Goal: Task Accomplishment & Management: Complete application form

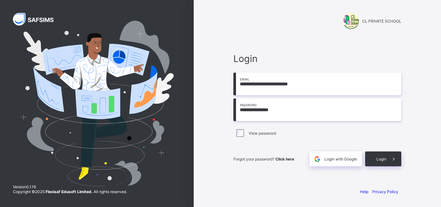
click at [247, 109] on input "**********" at bounding box center [317, 109] width 168 height 23
click at [271, 110] on input "**********" at bounding box center [317, 109] width 168 height 23
type input "**********"
click at [377, 157] on span "Login" at bounding box center [381, 158] width 10 height 5
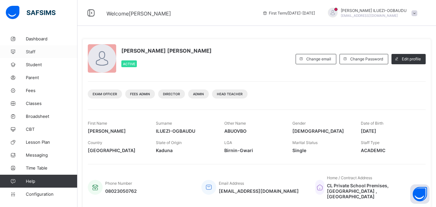
click at [31, 51] on span "Staff" at bounding box center [52, 51] width 52 height 5
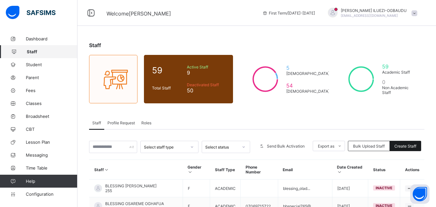
click at [406, 146] on span "Create Staff" at bounding box center [405, 146] width 22 height 5
select select "**"
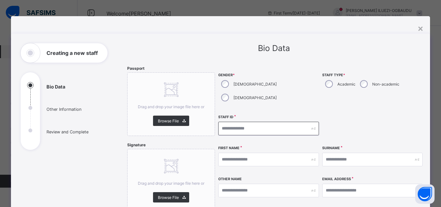
click at [228, 122] on input "text" at bounding box center [268, 129] width 100 height 14
type input "********"
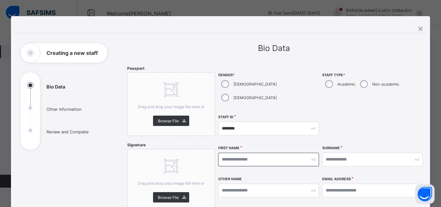
click at [223, 153] on input "text" at bounding box center [268, 160] width 100 height 14
type input "******"
click at [333, 153] on input "text" at bounding box center [372, 160] width 100 height 14
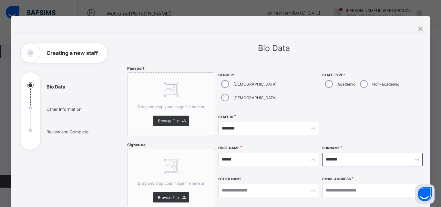
type input "*******"
click at [241, 183] on input "text" at bounding box center [268, 190] width 100 height 14
type input "********"
click at [330, 183] on input "email" at bounding box center [372, 190] width 100 height 14
type input "*"
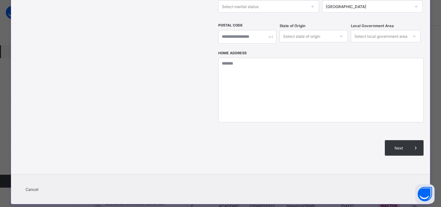
scroll to position [64, 0]
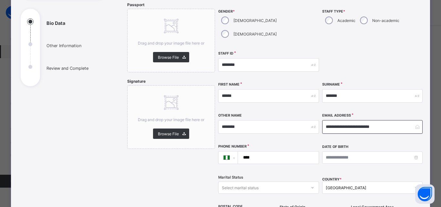
type input "**********"
click at [254, 151] on input "****" at bounding box center [276, 157] width 75 height 12
type input "**********"
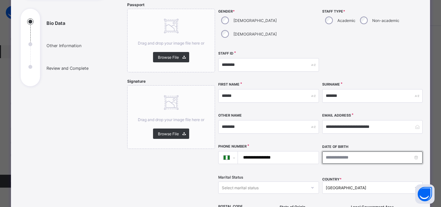
click at [325, 151] on input at bounding box center [372, 157] width 100 height 12
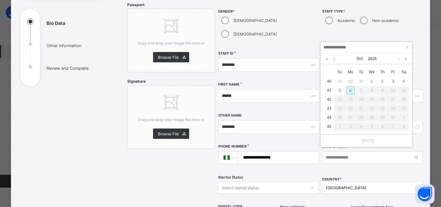
click at [333, 61] on link at bounding box center [334, 58] width 5 height 11
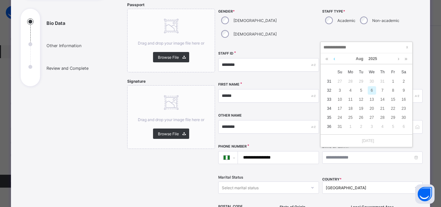
click at [333, 61] on link at bounding box center [334, 58] width 5 height 11
click at [326, 60] on link at bounding box center [326, 58] width 6 height 11
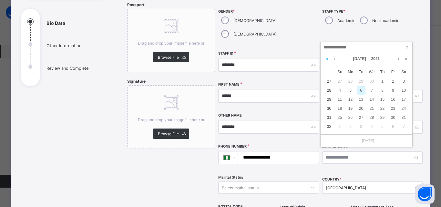
click at [326, 60] on link at bounding box center [326, 58] width 6 height 11
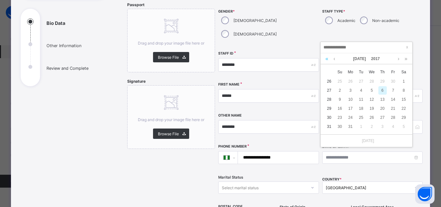
click at [326, 60] on link at bounding box center [326, 58] width 6 height 11
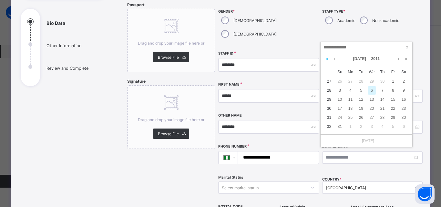
click at [326, 60] on link at bounding box center [326, 58] width 6 height 11
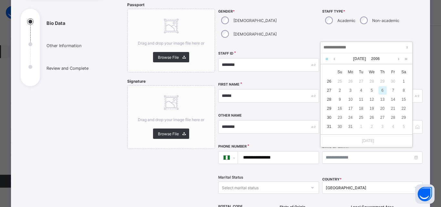
click at [326, 60] on link at bounding box center [326, 58] width 6 height 11
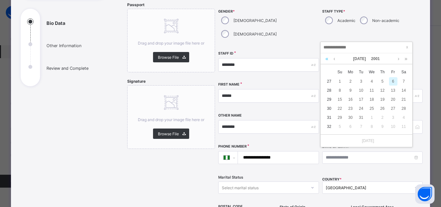
click at [326, 60] on link at bounding box center [326, 58] width 6 height 11
click at [405, 58] on link at bounding box center [405, 58] width 6 height 11
click at [333, 60] on link at bounding box center [334, 58] width 5 height 11
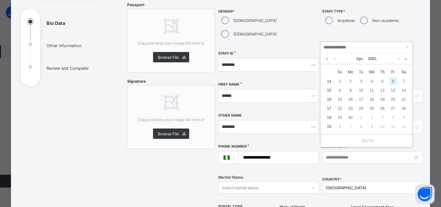
click at [333, 60] on link at bounding box center [334, 58] width 5 height 11
click at [392, 97] on div "19" at bounding box center [393, 99] width 8 height 8
type input "**********"
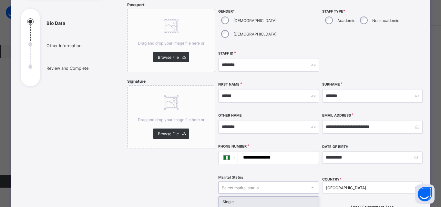
click at [310, 184] on icon at bounding box center [312, 187] width 4 height 6
click at [270, 196] on div "Single" at bounding box center [268, 201] width 100 height 10
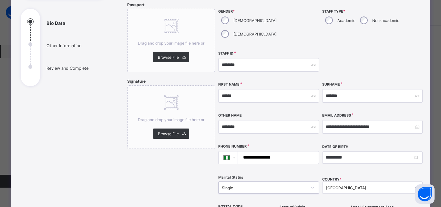
scroll to position [244, 0]
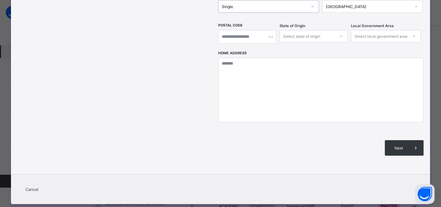
click at [335, 31] on div at bounding box center [340, 36] width 11 height 10
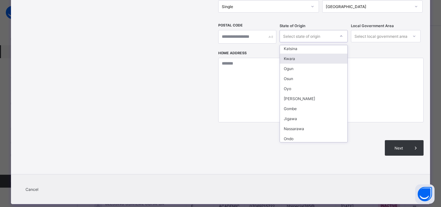
scroll to position [103, 0]
click at [287, 52] on div "Osun" at bounding box center [313, 57] width 67 height 10
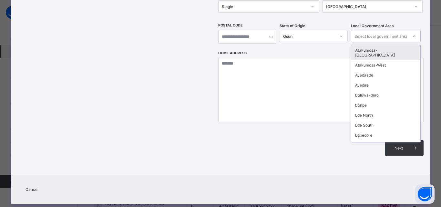
click at [412, 33] on icon at bounding box center [414, 36] width 4 height 6
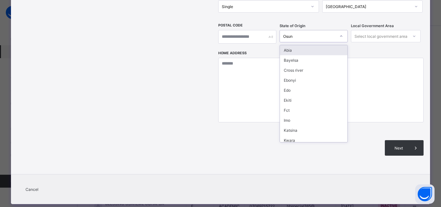
click at [339, 33] on icon at bounding box center [341, 36] width 4 height 6
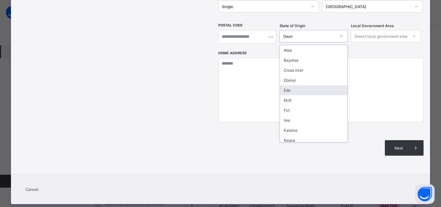
click at [412, 33] on icon at bounding box center [414, 36] width 4 height 6
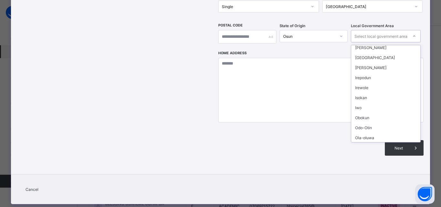
scroll to position [203, 0]
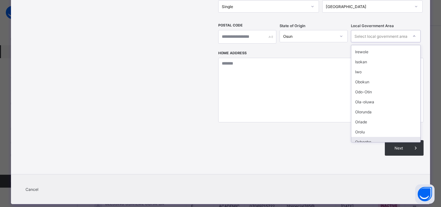
click at [354, 137] on div "Oshogbo" at bounding box center [385, 142] width 69 height 10
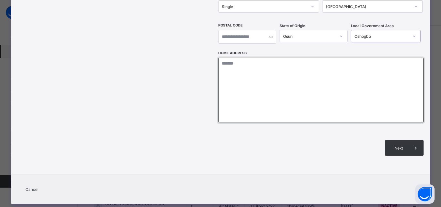
click at [228, 58] on textarea at bounding box center [320, 90] width 205 height 64
type textarea "**********"
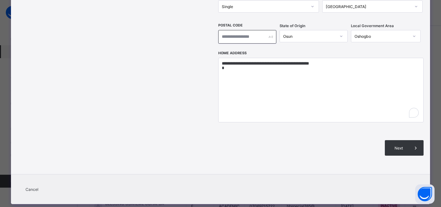
type input "******"
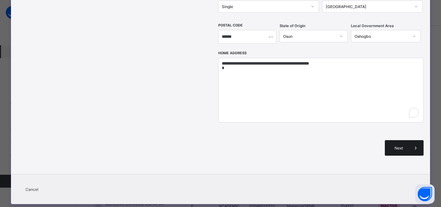
click at [391, 145] on span "Next" at bounding box center [398, 147] width 18 height 5
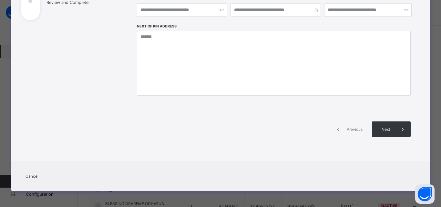
scroll to position [129, 0]
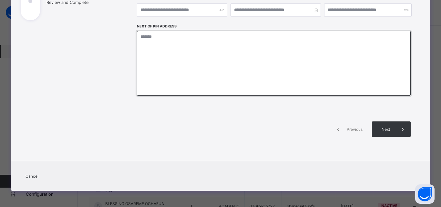
click at [140, 39] on textarea at bounding box center [273, 63] width 273 height 64
click at [140, 39] on textarea "**********" at bounding box center [273, 63] width 273 height 64
click at [192, 37] on textarea "**********" at bounding box center [273, 63] width 273 height 64
type textarea "**********"
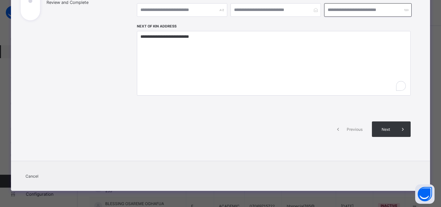
click at [325, 9] on input "number" at bounding box center [367, 10] width 87 height 14
type input "**********"
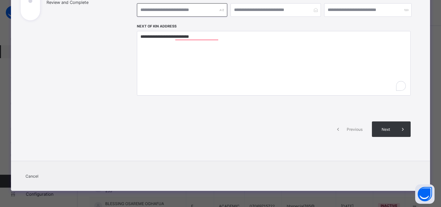
click at [160, 9] on input "text" at bounding box center [182, 10] width 90 height 14
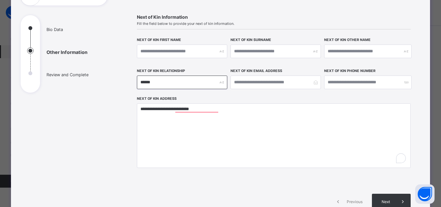
scroll to position [55, 0]
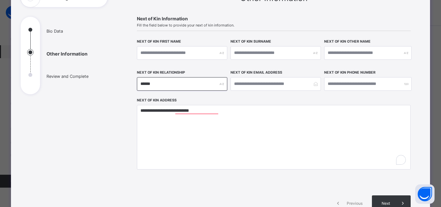
type input "******"
click at [143, 53] on input "text" at bounding box center [182, 53] width 90 height 14
type input "*****"
click at [240, 52] on input "text" at bounding box center [275, 53] width 90 height 14
type input "*******"
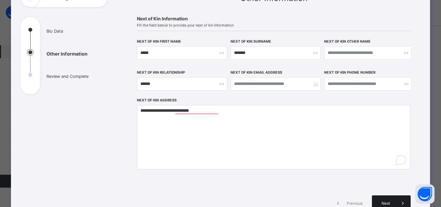
click at [388, 201] on span "Next" at bounding box center [385, 203] width 18 height 5
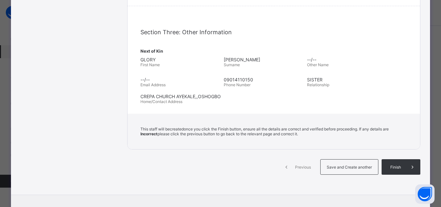
scroll to position [199, 0]
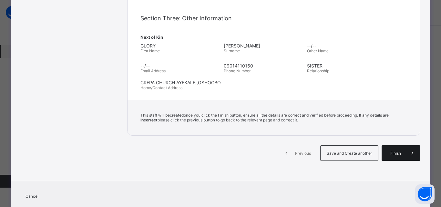
click at [396, 154] on span "Finish" at bounding box center [395, 153] width 18 height 5
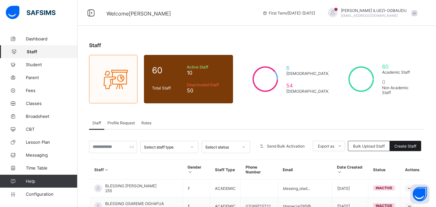
click at [404, 145] on span "Create Staff" at bounding box center [405, 146] width 22 height 5
select select "**"
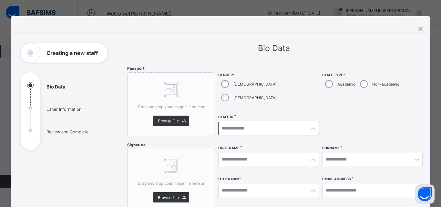
click at [221, 122] on input "text" at bounding box center [268, 129] width 100 height 14
type input "********"
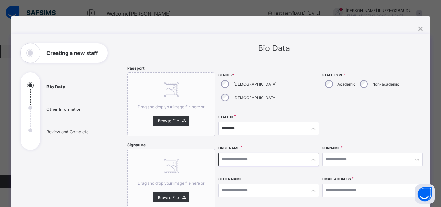
click at [245, 153] on input "text" at bounding box center [268, 160] width 100 height 14
type input "***"
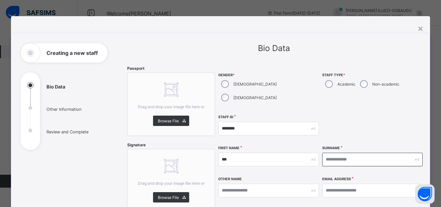
click at [332, 153] on input "text" at bounding box center [372, 160] width 100 height 14
type input "********"
click at [223, 183] on input "text" at bounding box center [268, 190] width 100 height 14
type input "*******"
click at [329, 183] on input "email" at bounding box center [372, 190] width 100 height 14
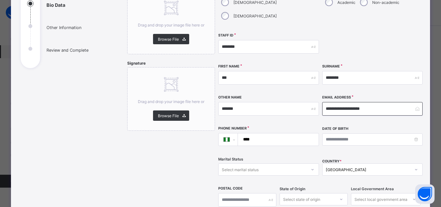
scroll to position [83, 0]
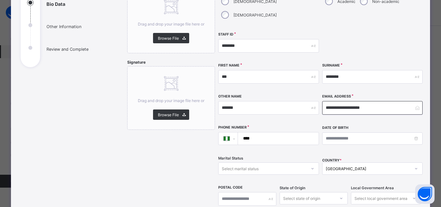
type input "**********"
click at [251, 132] on input "****" at bounding box center [276, 138] width 75 height 12
type input "**********"
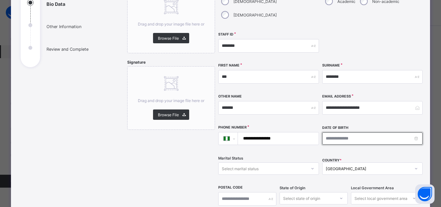
click at [414, 132] on input at bounding box center [372, 138] width 100 height 12
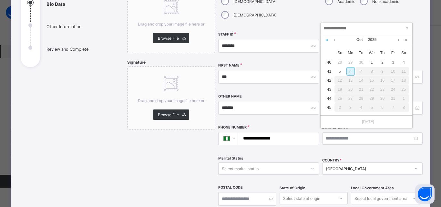
click at [327, 41] on link at bounding box center [326, 39] width 6 height 11
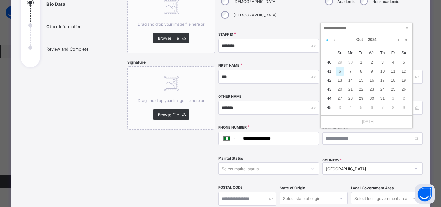
click at [327, 41] on link at bounding box center [326, 39] width 6 height 11
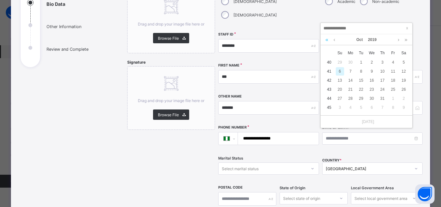
click at [327, 41] on link at bounding box center [326, 39] width 6 height 11
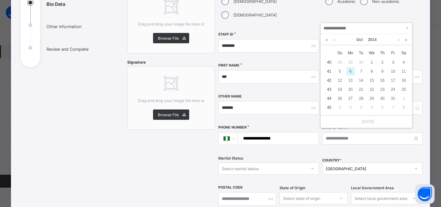
click at [327, 41] on link at bounding box center [326, 39] width 6 height 11
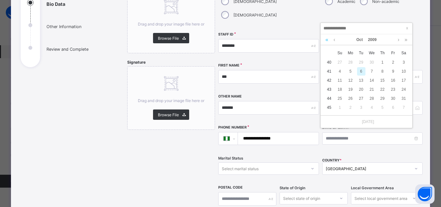
click at [327, 41] on link at bounding box center [326, 39] width 6 height 11
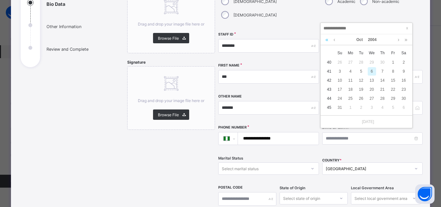
click at [327, 41] on link at bounding box center [326, 39] width 6 height 11
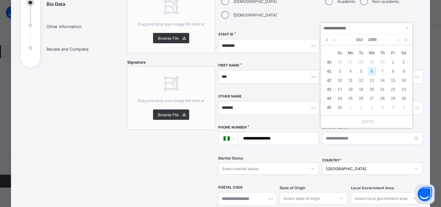
click at [327, 41] on link at bounding box center [326, 39] width 6 height 11
click at [334, 40] on link at bounding box center [334, 39] width 5 height 11
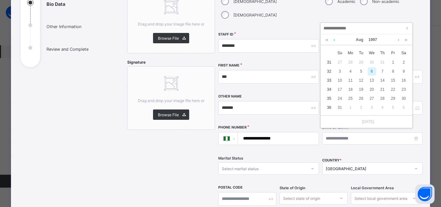
click at [334, 40] on link at bounding box center [334, 39] width 5 height 11
click at [331, 72] on td "10" at bounding box center [328, 71] width 11 height 9
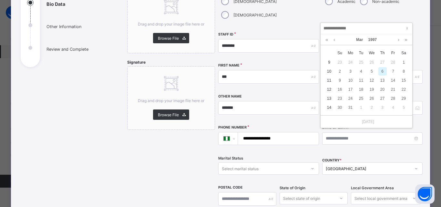
click at [328, 71] on td "10" at bounding box center [328, 71] width 11 height 9
click at [351, 81] on div "10" at bounding box center [350, 80] width 8 height 8
type input "**********"
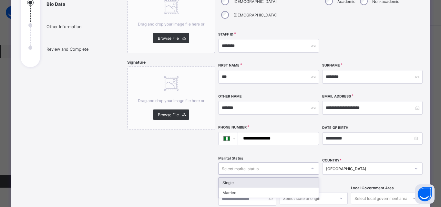
click at [310, 165] on icon at bounding box center [312, 168] width 4 height 6
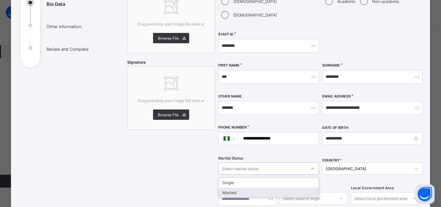
click at [294, 187] on div "Married" at bounding box center [268, 192] width 100 height 10
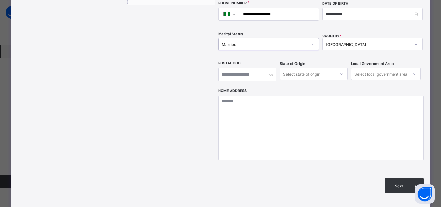
scroll to position [200, 0]
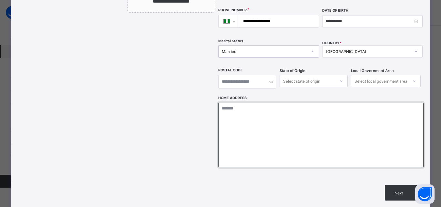
click at [222, 103] on textarea at bounding box center [320, 135] width 205 height 64
click at [277, 103] on textarea "**********" at bounding box center [320, 135] width 205 height 64
click at [308, 103] on textarea "**********" at bounding box center [320, 135] width 205 height 64
click at [234, 103] on textarea "**********" at bounding box center [320, 135] width 205 height 64
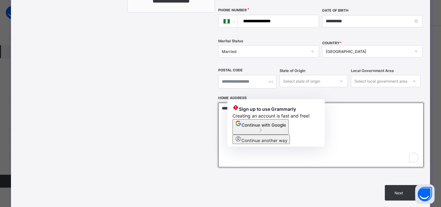
click at [234, 103] on textarea "**********" at bounding box center [320, 135] width 205 height 64
click at [226, 148] on textarea "**********" at bounding box center [320, 135] width 205 height 64
click at [234, 103] on textarea "**********" at bounding box center [320, 135] width 205 height 64
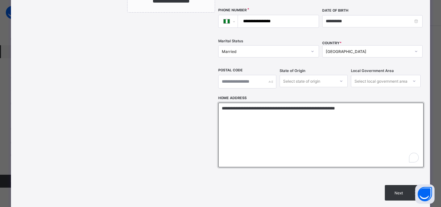
drag, startPoint x: 220, startPoint y: 94, endPoint x: 399, endPoint y: 99, distance: 179.0
click at [399, 103] on textarea "**********" at bounding box center [320, 135] width 205 height 64
click at [376, 135] on textarea "**********" at bounding box center [320, 135] width 205 height 64
type textarea "**********"
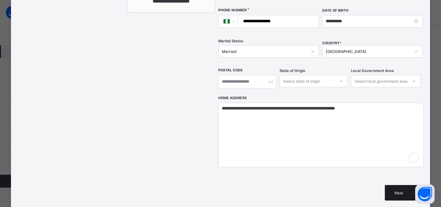
click at [400, 190] on span "Next" at bounding box center [398, 192] width 18 height 5
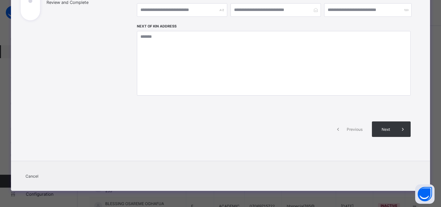
scroll to position [129, 0]
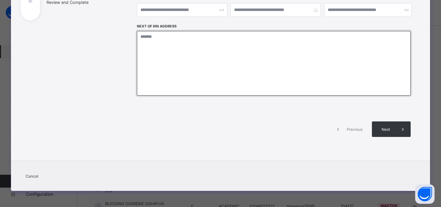
click at [140, 37] on textarea at bounding box center [273, 63] width 273 height 64
paste textarea "**********"
type textarea "**********"
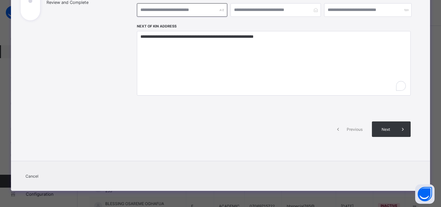
click at [141, 9] on input "text" at bounding box center [182, 10] width 90 height 14
type input "*******"
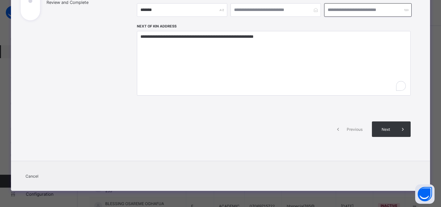
click at [329, 8] on input "number" at bounding box center [367, 10] width 87 height 14
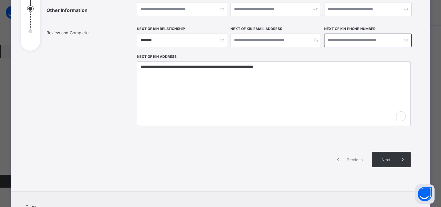
scroll to position [95, 0]
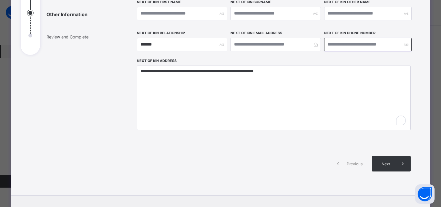
type input "**********"
click at [159, 10] on input "text" at bounding box center [182, 14] width 90 height 14
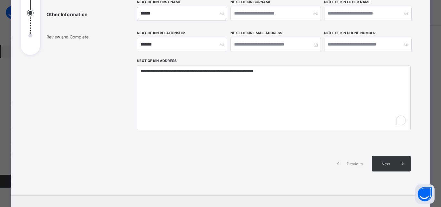
type input "******"
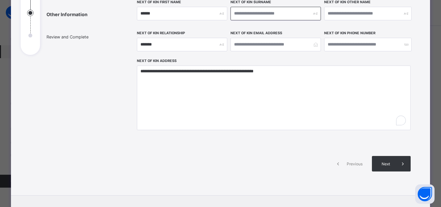
click at [245, 14] on input "text" at bounding box center [275, 14] width 90 height 14
type input "********"
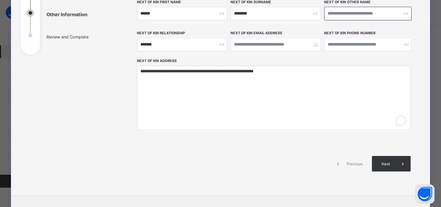
click at [330, 14] on input "text" at bounding box center [367, 14] width 87 height 14
type input "*******"
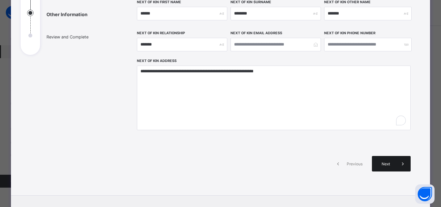
click at [388, 160] on div "Next" at bounding box center [391, 163] width 39 height 15
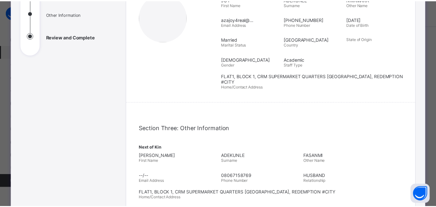
scroll to position [219, 0]
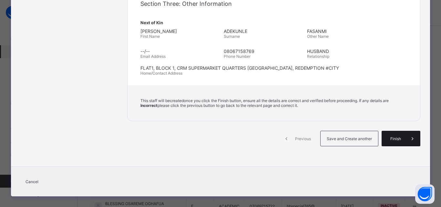
click at [398, 136] on span "Finish" at bounding box center [395, 138] width 18 height 5
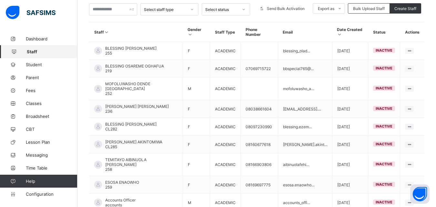
scroll to position [184, 0]
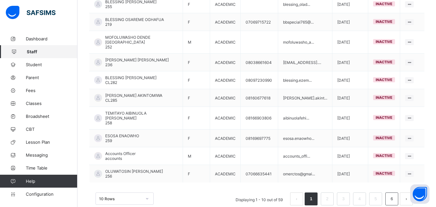
click at [394, 194] on link "6" at bounding box center [391, 198] width 6 height 8
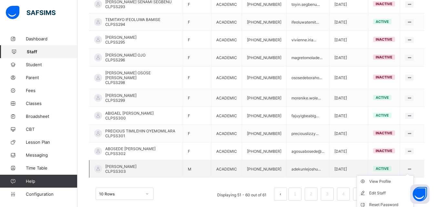
click at [412, 166] on icon at bounding box center [408, 168] width 5 height 5
click at [394, 190] on link "7" at bounding box center [391, 194] width 6 height 8
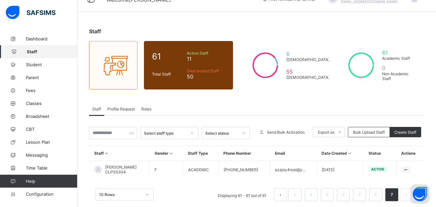
scroll to position [24, 0]
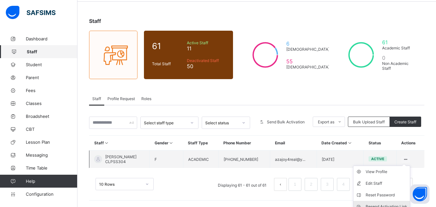
click at [384, 203] on div "Resend Activation Link" at bounding box center [386, 206] width 42 height 6
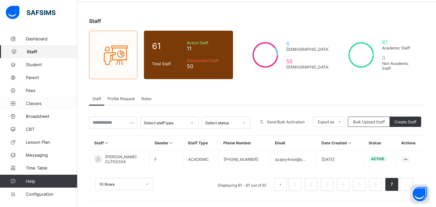
click at [35, 104] on span "Classes" at bounding box center [52, 103] width 52 height 5
click at [40, 100] on link "Classes" at bounding box center [38, 103] width 77 height 13
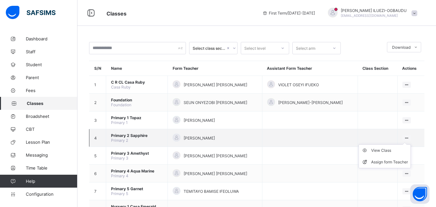
click at [411, 144] on ul "View Class Assign form Teacher" at bounding box center [384, 156] width 52 height 24
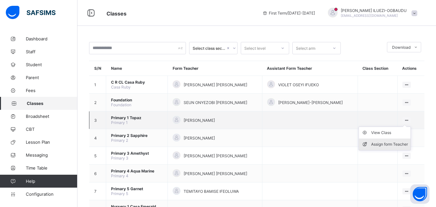
click at [406, 143] on div "Assign form Teacher" at bounding box center [389, 144] width 37 height 6
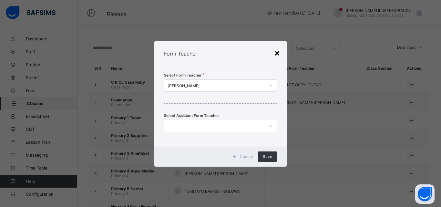
click at [277, 53] on div "×" at bounding box center [277, 52] width 6 height 11
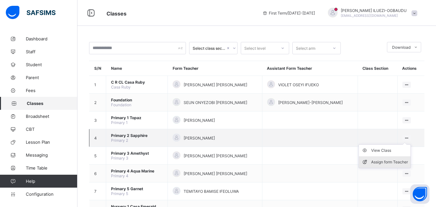
click at [390, 161] on div "Assign form Teacher" at bounding box center [389, 162] width 37 height 6
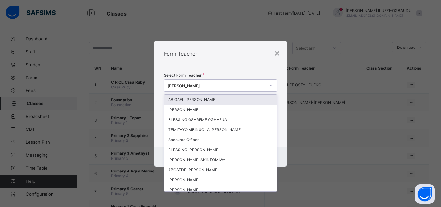
click at [269, 86] on icon at bounding box center [270, 85] width 4 height 6
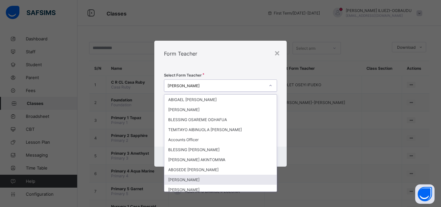
click at [209, 177] on div "[PERSON_NAME]" at bounding box center [220, 179] width 112 height 10
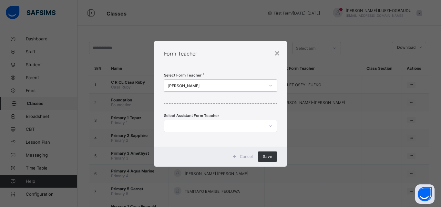
click at [270, 85] on icon at bounding box center [270, 85] width 4 height 6
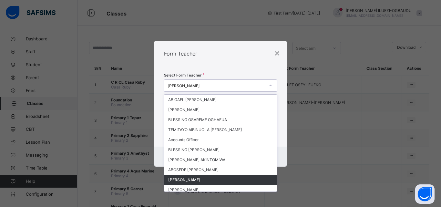
click at [243, 182] on div "[PERSON_NAME]" at bounding box center [220, 179] width 112 height 10
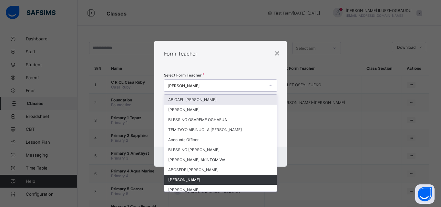
click at [271, 84] on icon at bounding box center [270, 85] width 4 height 6
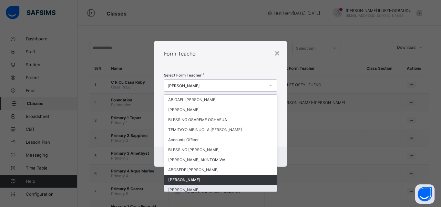
click at [211, 189] on div "[PERSON_NAME]" at bounding box center [220, 189] width 112 height 10
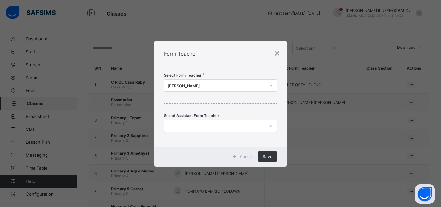
click at [211, 189] on div "× Form Teacher Select Form Teacher [PERSON_NAME] Select Assistant Form Teacher …" at bounding box center [220, 103] width 441 height 207
drag, startPoint x: 211, startPoint y: 189, endPoint x: 264, endPoint y: 176, distance: 54.5
click at [259, 178] on div "× Form Teacher Select Form Teacher [PERSON_NAME] Select Assistant Form Teacher …" at bounding box center [220, 103] width 441 height 207
click at [266, 155] on span "Save" at bounding box center [267, 156] width 9 height 5
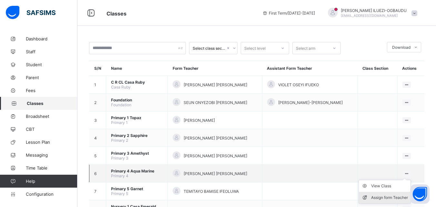
click at [389, 197] on div "Assign form Teacher" at bounding box center [389, 197] width 37 height 6
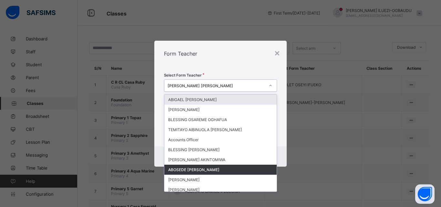
click at [269, 85] on icon at bounding box center [270, 85] width 4 height 6
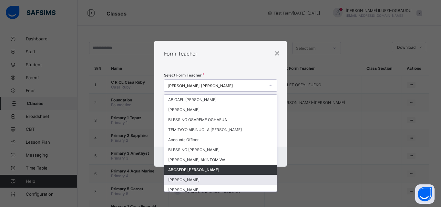
click at [209, 179] on div "[PERSON_NAME]" at bounding box center [220, 179] width 112 height 10
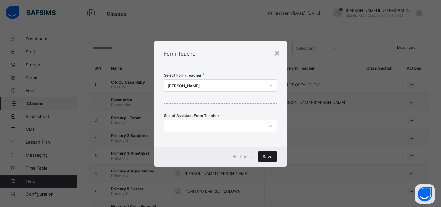
click at [267, 156] on span "Save" at bounding box center [267, 156] width 9 height 5
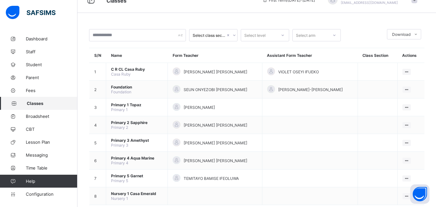
scroll to position [27, 0]
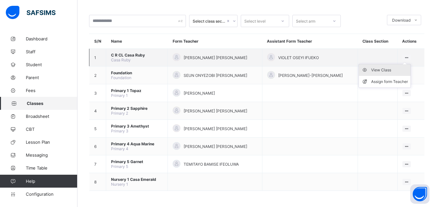
click at [384, 68] on div "View Class" at bounding box center [389, 70] width 37 height 6
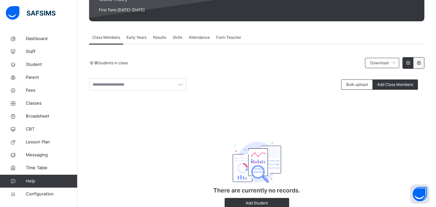
scroll to position [115, 0]
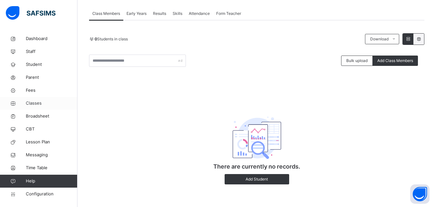
click at [33, 103] on span "Classes" at bounding box center [52, 103] width 52 height 6
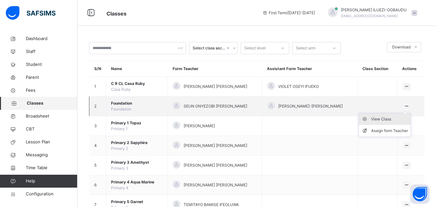
click at [384, 117] on div "View Class" at bounding box center [389, 119] width 37 height 6
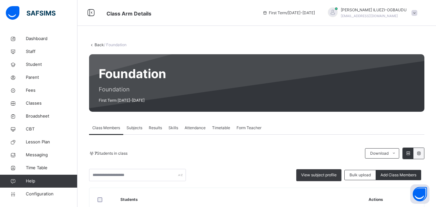
scroll to position [185, 0]
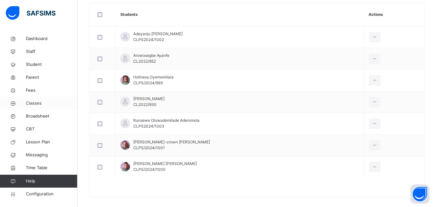
click at [32, 103] on span "Classes" at bounding box center [52, 103] width 52 height 6
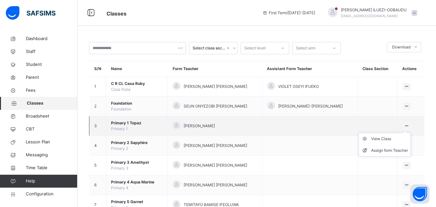
click at [409, 124] on icon at bounding box center [406, 125] width 5 height 5
click at [384, 138] on div "View Class" at bounding box center [389, 138] width 37 height 6
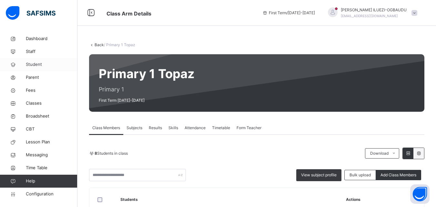
click at [29, 62] on span "Student" at bounding box center [52, 64] width 52 height 6
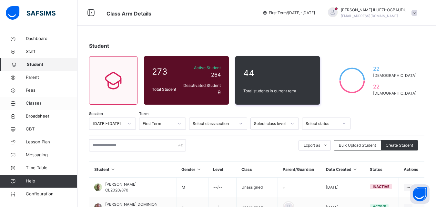
click at [32, 104] on span "Classes" at bounding box center [52, 103] width 52 height 6
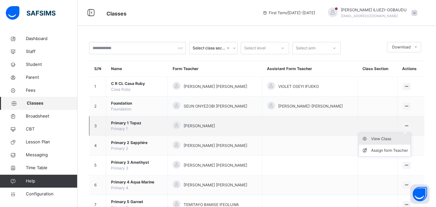
click at [385, 137] on div "View Class" at bounding box center [389, 138] width 37 height 6
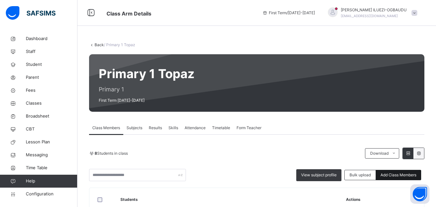
click at [407, 173] on span "Add Class Members" at bounding box center [398, 175] width 36 height 6
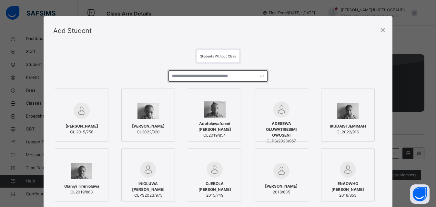
click at [177, 74] on input "text" at bounding box center [217, 75] width 99 height 11
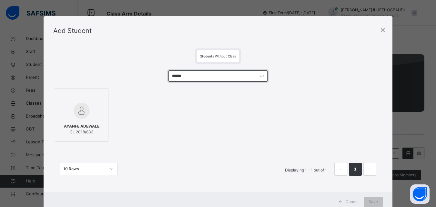
click at [170, 76] on input "******" at bounding box center [217, 75] width 99 height 11
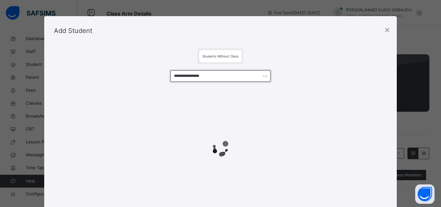
type input "**********"
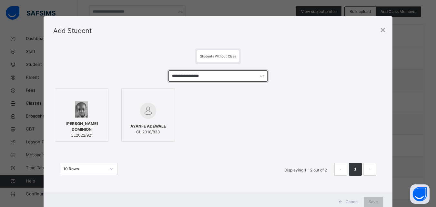
scroll to position [172, 0]
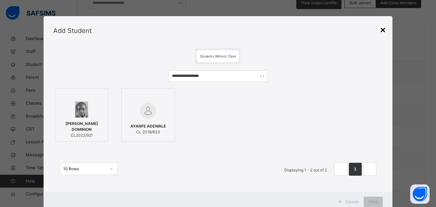
click at [385, 30] on div "×" at bounding box center [383, 30] width 6 height 14
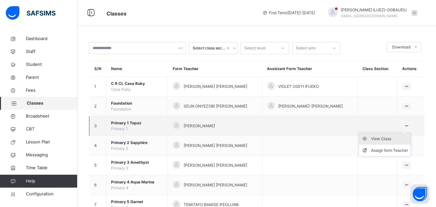
click at [387, 137] on div "View Class" at bounding box center [389, 138] width 37 height 6
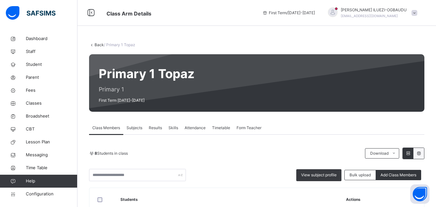
click at [362, 125] on div "Class Members Subjects Results Skills Attendance Timetable Form Teacher" at bounding box center [256, 127] width 335 height 13
click at [395, 174] on span "Add Class Members" at bounding box center [398, 175] width 36 height 6
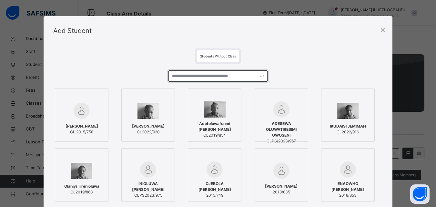
click at [194, 79] on input "text" at bounding box center [217, 75] width 99 height 11
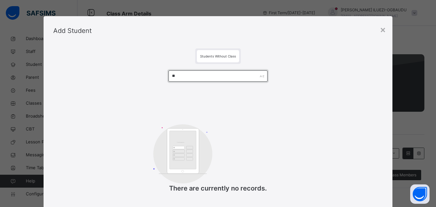
type input "*"
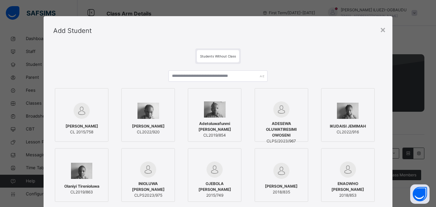
click at [203, 57] on span "Students Without Class" at bounding box center [218, 56] width 36 height 4
click at [200, 55] on span "Students Without Class" at bounding box center [218, 56] width 36 height 4
click at [202, 56] on span "Students Without Class" at bounding box center [218, 56] width 36 height 4
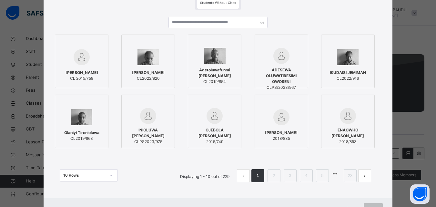
scroll to position [54, 0]
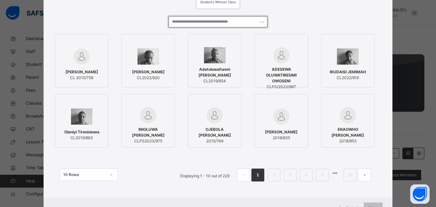
click at [193, 23] on input "text" at bounding box center [217, 21] width 99 height 11
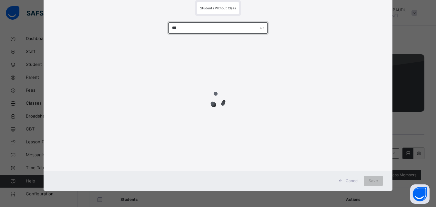
scroll to position [48, 0]
type input "*****"
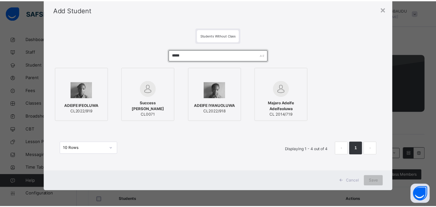
scroll to position [21, 0]
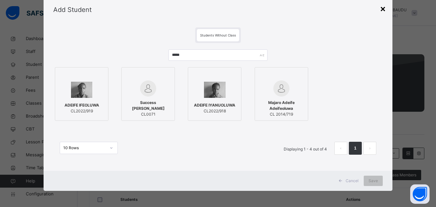
click at [384, 9] on div "×" at bounding box center [383, 9] width 6 height 14
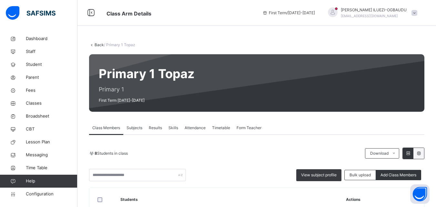
drag, startPoint x: 274, startPoint y: 39, endPoint x: 367, endPoint y: 29, distance: 93.4
click at [367, 29] on div "Back / Primary 1 Topaz Primary 1 Topaz Primary 1 First Term [DATE]-[DATE] Class…" at bounding box center [256, 210] width 358 height 420
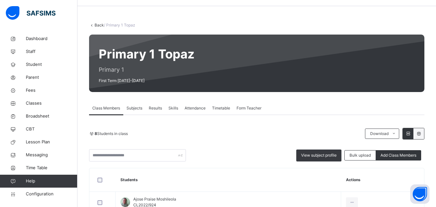
scroll to position [0, 0]
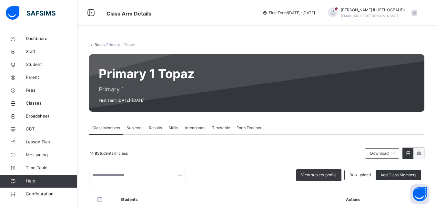
click at [93, 44] on icon at bounding box center [91, 44] width 5 height 5
click at [31, 105] on span "Classes" at bounding box center [52, 103] width 52 height 6
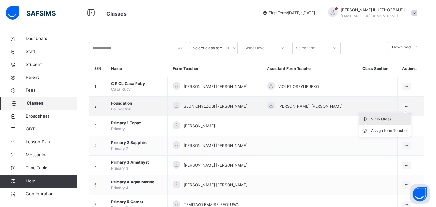
click at [384, 118] on div "View Class" at bounding box center [389, 119] width 37 height 6
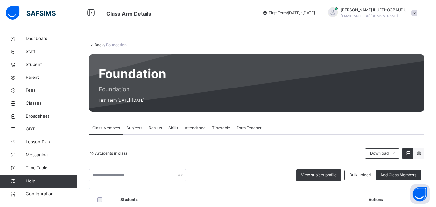
scroll to position [167, 0]
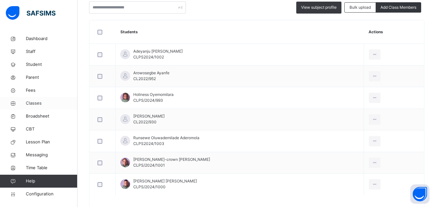
click at [35, 103] on span "Classes" at bounding box center [52, 103] width 52 height 6
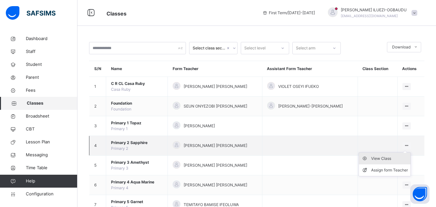
click at [382, 159] on div "View Class" at bounding box center [389, 158] width 37 height 6
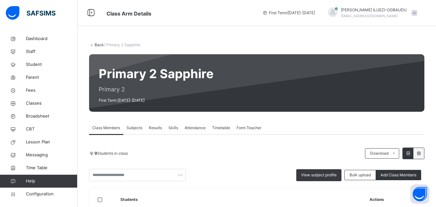
scroll to position [228, 0]
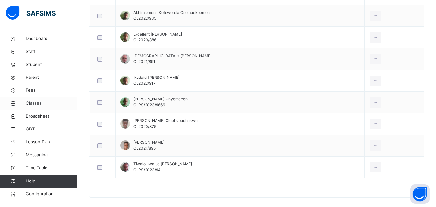
click at [32, 103] on span "Classes" at bounding box center [52, 103] width 52 height 6
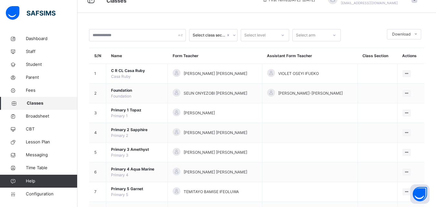
scroll to position [44, 0]
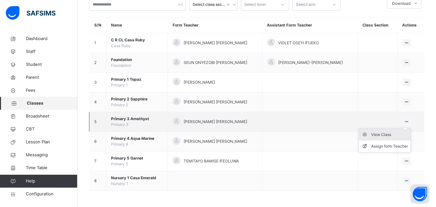
click at [377, 135] on div "View Class" at bounding box center [389, 134] width 37 height 6
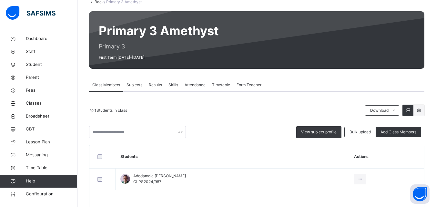
scroll to position [62, 0]
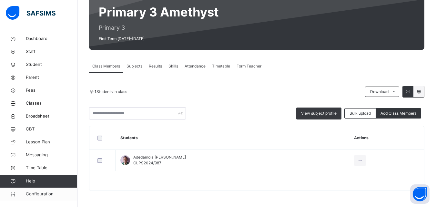
click at [35, 195] on span "Configuration" at bounding box center [51, 194] width 51 height 6
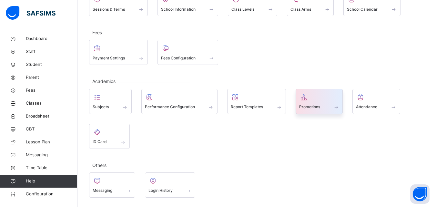
click at [312, 111] on div "Promotions" at bounding box center [318, 101] width 47 height 25
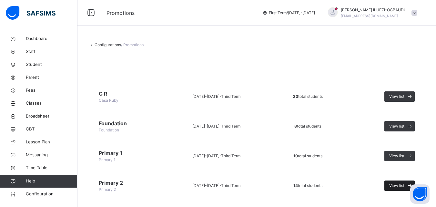
click at [404, 186] on span "View list" at bounding box center [396, 186] width 15 height 6
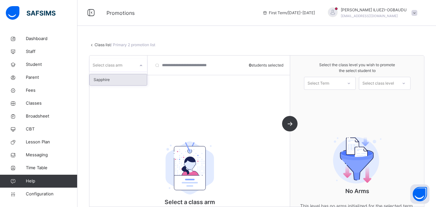
click at [140, 65] on icon at bounding box center [141, 65] width 4 height 6
click at [119, 80] on div "Sapphire" at bounding box center [118, 79] width 57 height 11
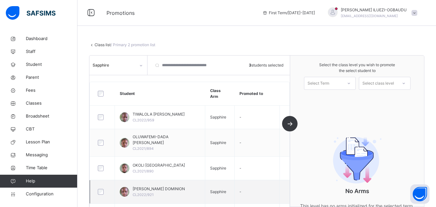
click at [97, 189] on div at bounding box center [102, 192] width 12 height 6
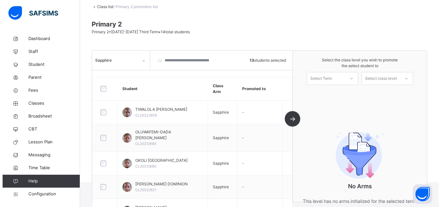
scroll to position [36, 0]
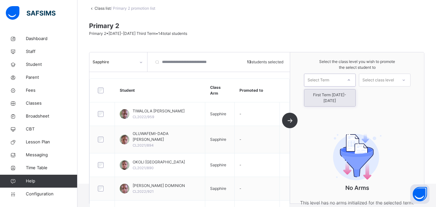
click at [351, 79] on icon at bounding box center [349, 80] width 4 height 6
click at [344, 95] on div "First Term [DATE]-[DATE]" at bounding box center [329, 97] width 51 height 17
click at [405, 80] on icon at bounding box center [403, 80] width 4 height 6
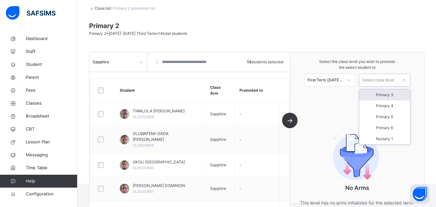
click at [391, 95] on div "Primary 3" at bounding box center [384, 94] width 51 height 11
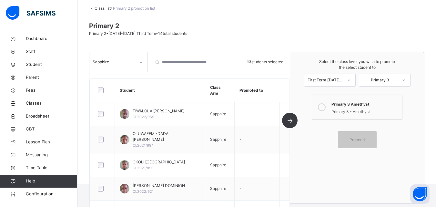
click at [324, 107] on icon at bounding box center [322, 107] width 8 height 8
click at [360, 139] on span "Proceed" at bounding box center [356, 140] width 15 height 6
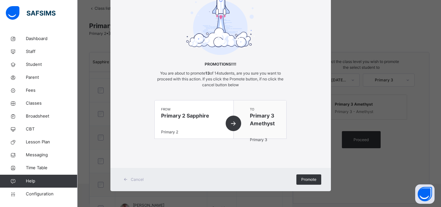
scroll to position [39, 0]
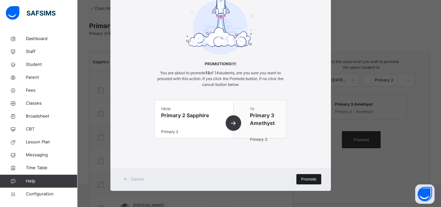
click at [301, 178] on span "Promote" at bounding box center [308, 179] width 15 height 6
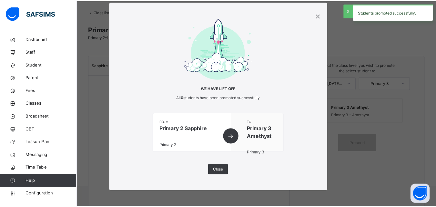
scroll to position [36, 0]
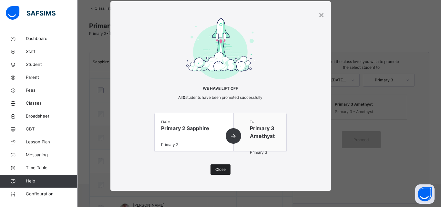
click at [218, 168] on span "Close" at bounding box center [220, 169] width 10 height 6
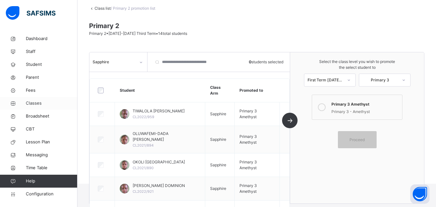
click at [32, 102] on span "Classes" at bounding box center [52, 103] width 52 height 6
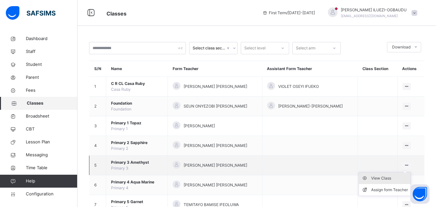
click at [385, 176] on div "View Class" at bounding box center [389, 178] width 37 height 6
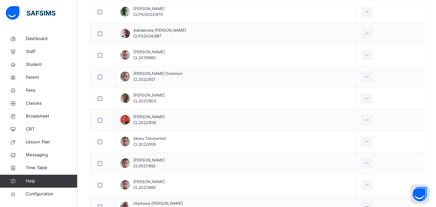
scroll to position [209, 0]
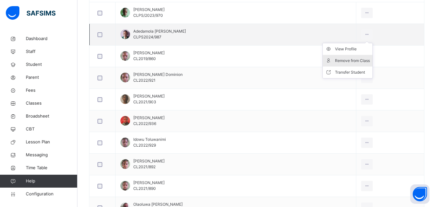
click at [353, 60] on div "Remove from Class" at bounding box center [352, 60] width 35 height 6
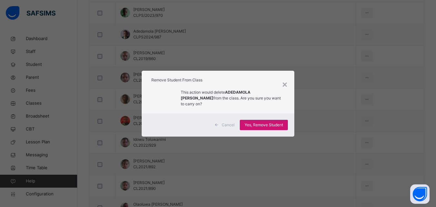
click at [268, 122] on span "Yes, Remove Student" at bounding box center [263, 125] width 38 height 6
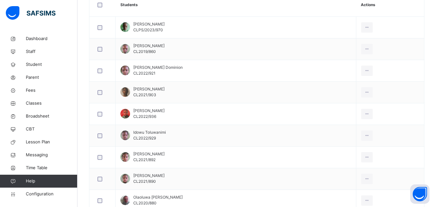
scroll to position [45, 0]
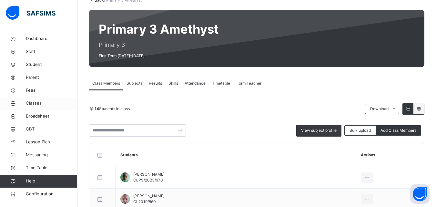
click at [38, 103] on span "Classes" at bounding box center [52, 103] width 52 height 6
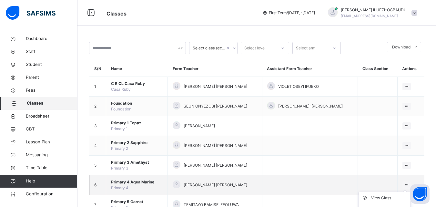
click at [409, 183] on icon at bounding box center [406, 184] width 5 height 5
click at [382, 198] on div "View Class" at bounding box center [389, 197] width 37 height 6
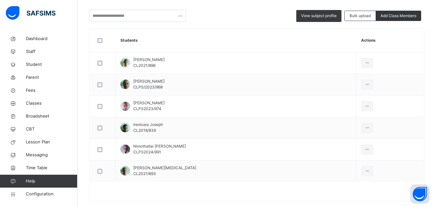
scroll to position [170, 0]
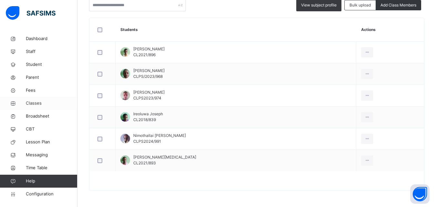
click at [33, 104] on span "Classes" at bounding box center [52, 103] width 52 height 6
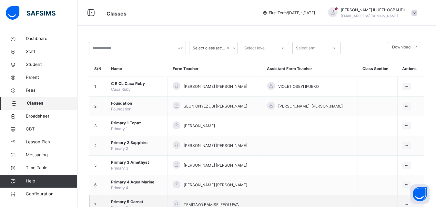
click at [409, 203] on icon at bounding box center [406, 204] width 5 height 5
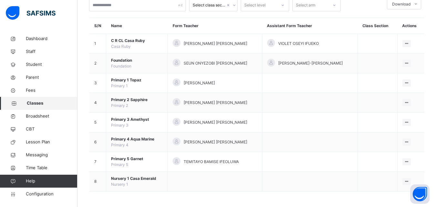
scroll to position [44, 0]
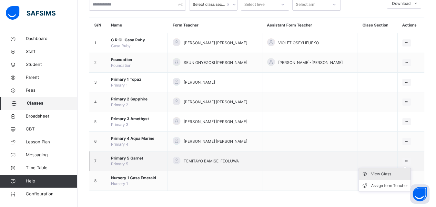
click at [389, 173] on div "View Class" at bounding box center [389, 174] width 37 height 6
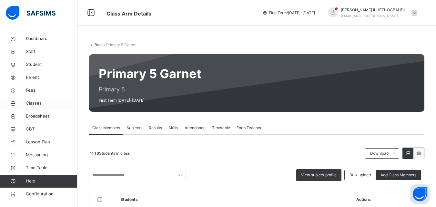
click at [34, 104] on span "Classes" at bounding box center [52, 103] width 52 height 6
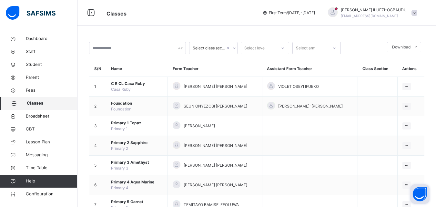
click at [412, 184] on button "Open asap" at bounding box center [419, 193] width 19 height 19
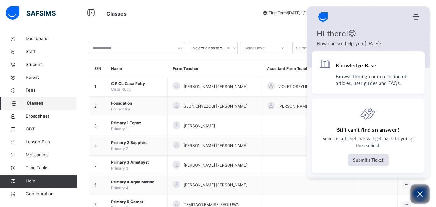
click at [412, 184] on button "Open asap" at bounding box center [419, 193] width 19 height 19
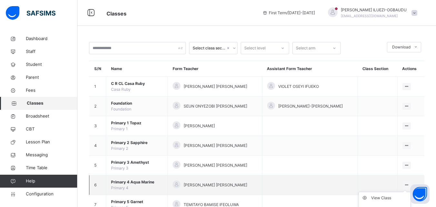
click at [409, 183] on icon at bounding box center [406, 184] width 5 height 5
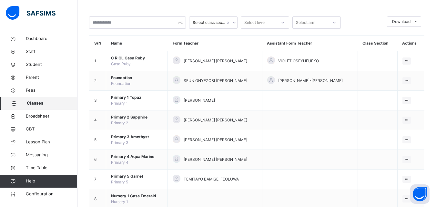
scroll to position [44, 0]
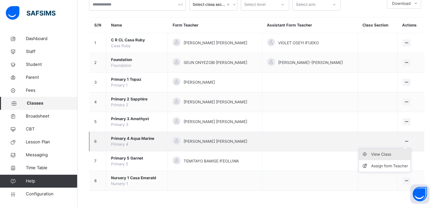
click at [379, 154] on div "View Class" at bounding box center [389, 154] width 37 height 6
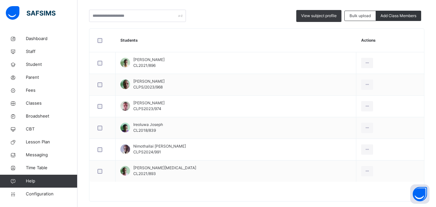
scroll to position [170, 0]
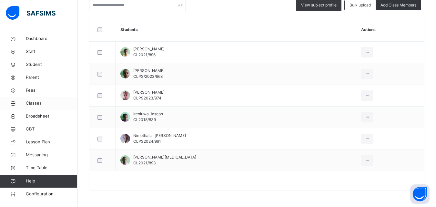
click at [35, 103] on span "Classes" at bounding box center [52, 103] width 52 height 6
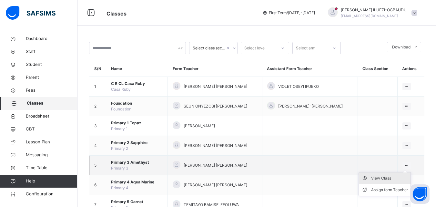
click at [384, 179] on div "View Class" at bounding box center [389, 178] width 37 height 6
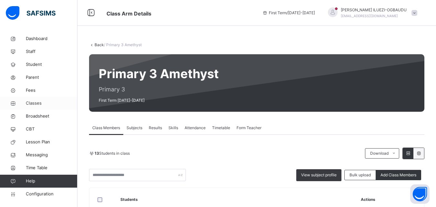
click at [37, 101] on span "Classes" at bounding box center [52, 103] width 52 height 6
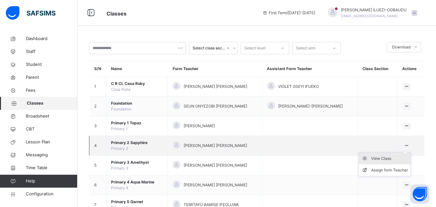
click at [388, 158] on div "View Class" at bounding box center [389, 158] width 37 height 6
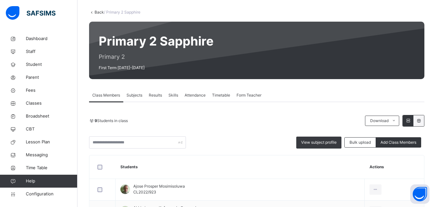
scroll to position [7, 0]
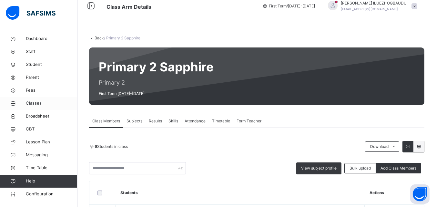
click at [35, 103] on span "Classes" at bounding box center [52, 103] width 52 height 6
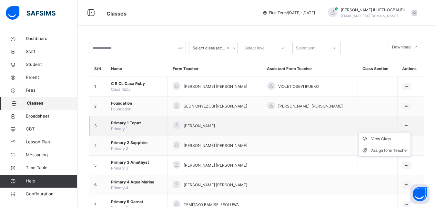
click at [409, 124] on icon at bounding box center [406, 125] width 5 height 5
click at [384, 141] on div "View Class" at bounding box center [389, 138] width 37 height 6
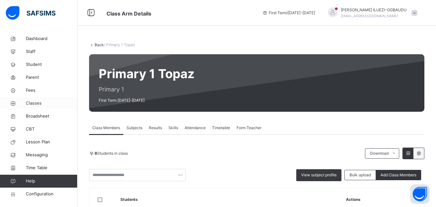
click at [36, 101] on span "Classes" at bounding box center [52, 103] width 52 height 6
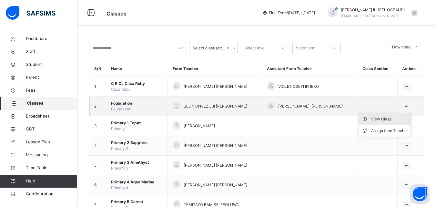
click at [383, 120] on div "View Class" at bounding box center [389, 119] width 37 height 6
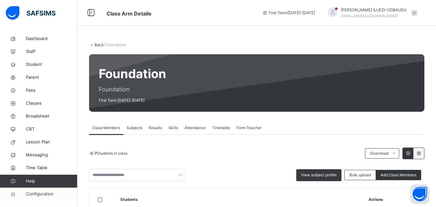
click at [36, 192] on span "Configuration" at bounding box center [51, 194] width 51 height 6
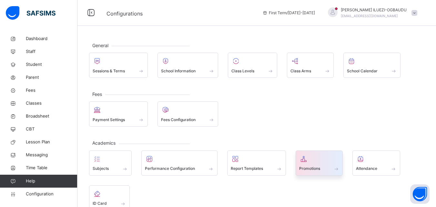
click at [332, 166] on div "Promotions" at bounding box center [319, 168] width 40 height 7
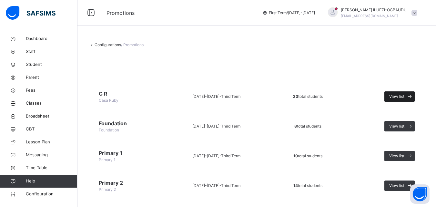
click at [399, 95] on span "View list" at bounding box center [396, 97] width 15 height 6
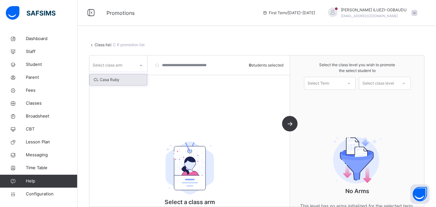
click at [140, 66] on icon at bounding box center [141, 65] width 4 height 6
click at [120, 79] on div "CL Casa Ruby" at bounding box center [118, 79] width 57 height 11
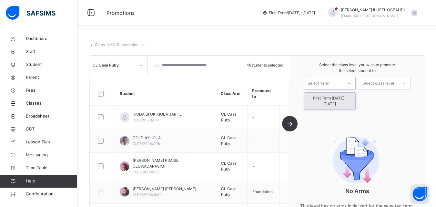
click at [350, 84] on icon at bounding box center [348, 83] width 2 height 1
click at [344, 97] on div "First Term [DATE]-[DATE]" at bounding box center [329, 101] width 51 height 17
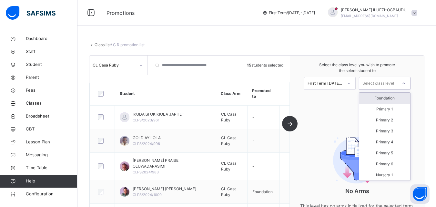
click at [405, 83] on icon at bounding box center [403, 83] width 4 height 6
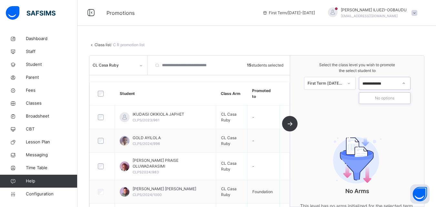
type input "**********"
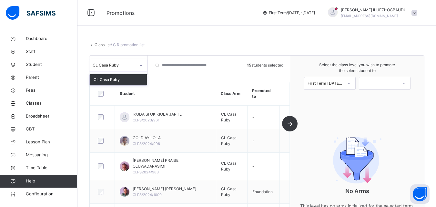
click at [141, 66] on icon at bounding box center [141, 65] width 4 height 6
click at [404, 84] on icon at bounding box center [403, 83] width 2 height 1
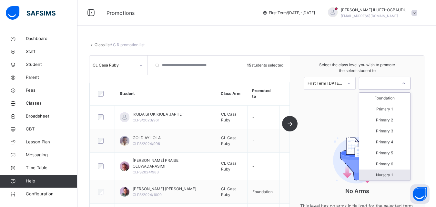
click at [417, 72] on span "Select the class level you wish to promote the select student to" at bounding box center [356, 68] width 121 height 12
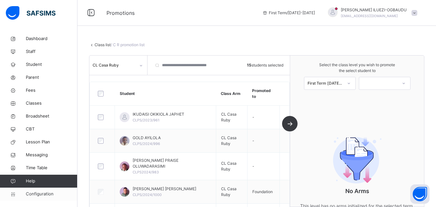
click at [39, 194] on span "Configuration" at bounding box center [51, 194] width 51 height 6
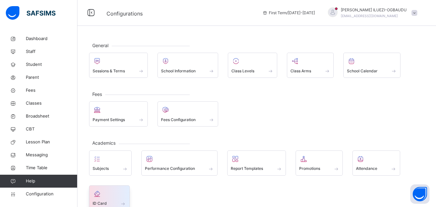
click at [100, 197] on icon at bounding box center [97, 194] width 9 height 8
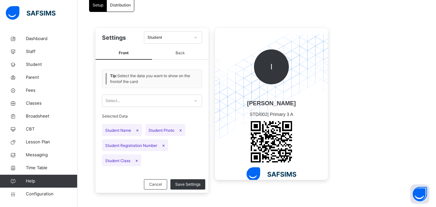
scroll to position [61, 0]
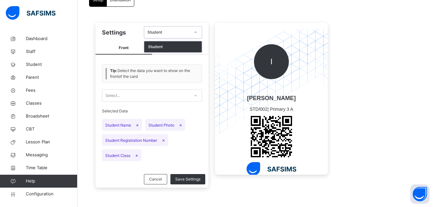
click at [194, 32] on icon at bounding box center [195, 32] width 4 height 6
click at [197, 31] on icon at bounding box center [195, 32] width 4 height 6
click at [121, 48] on span "Front" at bounding box center [123, 48] width 56 height 13
click at [183, 47] on span "Back" at bounding box center [180, 48] width 56 height 13
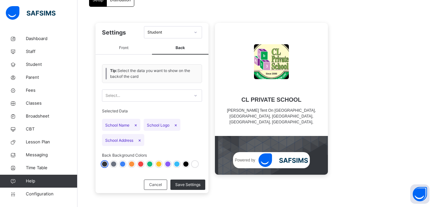
click at [179, 53] on span "Back" at bounding box center [180, 48] width 56 height 13
click at [118, 53] on span "Front" at bounding box center [123, 48] width 56 height 13
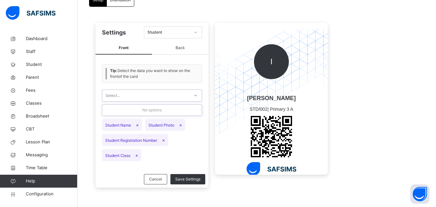
click at [195, 94] on icon at bounding box center [195, 95] width 4 height 6
click at [45, 193] on span "Configuration" at bounding box center [51, 194] width 51 height 6
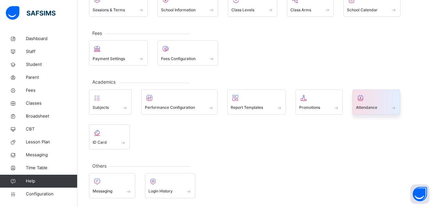
click at [368, 100] on div at bounding box center [376, 98] width 41 height 10
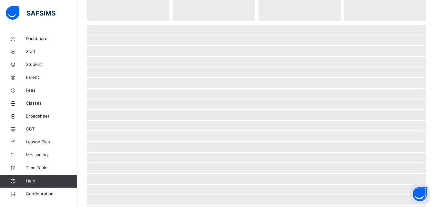
click at [368, 100] on span "‌" at bounding box center [256, 104] width 339 height 10
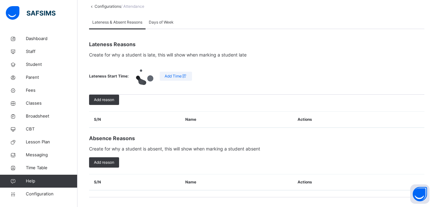
scroll to position [22, 0]
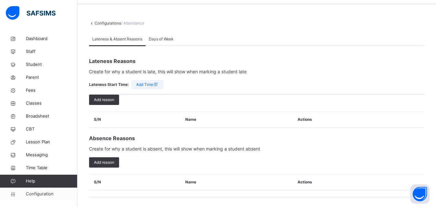
click at [30, 195] on span "Configuration" at bounding box center [51, 194] width 51 height 6
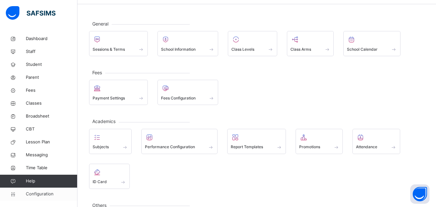
scroll to position [61, 0]
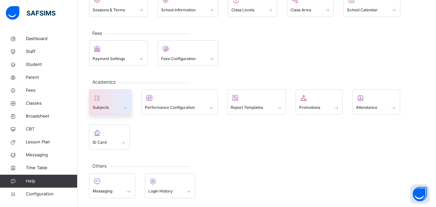
click at [118, 107] on div "Subjects" at bounding box center [110, 107] width 35 height 7
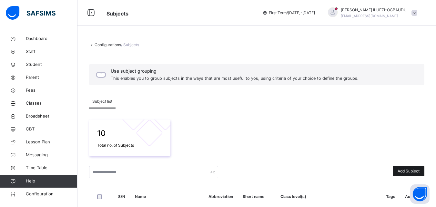
click at [409, 168] on div "Add Subject" at bounding box center [408, 171] width 32 height 10
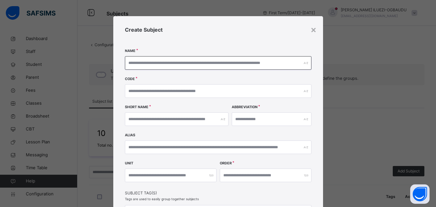
click at [128, 63] on input "text" at bounding box center [218, 63] width 186 height 14
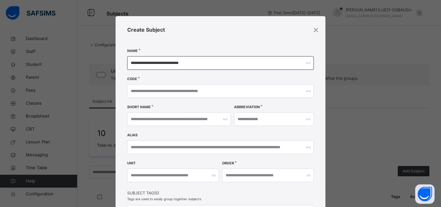
type input "**********"
click at [141, 118] on input "text" at bounding box center [179, 119] width 104 height 14
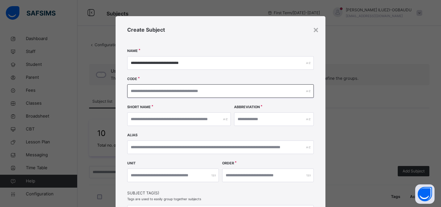
click at [144, 89] on input "text" at bounding box center [220, 91] width 186 height 14
type input "***"
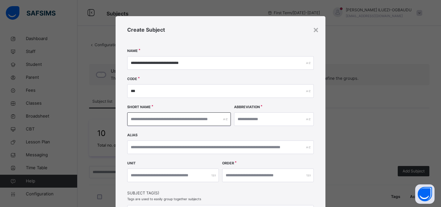
click at [140, 120] on input "text" at bounding box center [179, 119] width 104 height 14
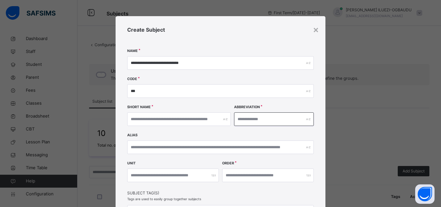
click at [242, 115] on input "text" at bounding box center [274, 119] width 80 height 14
type input "****"
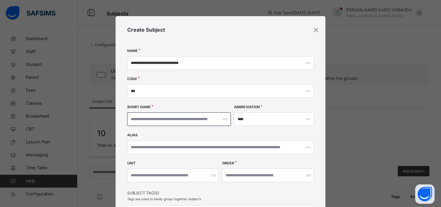
click at [131, 122] on input "text" at bounding box center [179, 119] width 104 height 14
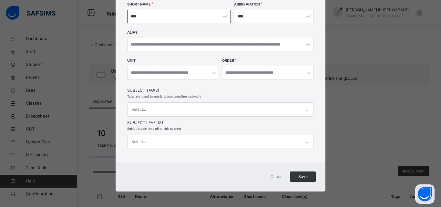
type input "****"
click at [306, 111] on icon at bounding box center [307, 110] width 4 height 6
click at [308, 72] on div at bounding box center [268, 73] width 92 height 14
click at [304, 72] on div at bounding box center [268, 73] width 92 height 14
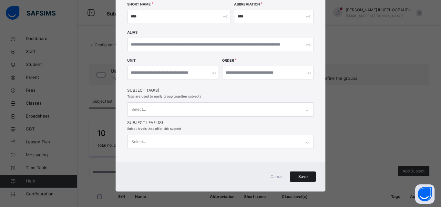
click at [300, 176] on span "Save" at bounding box center [302, 176] width 16 height 6
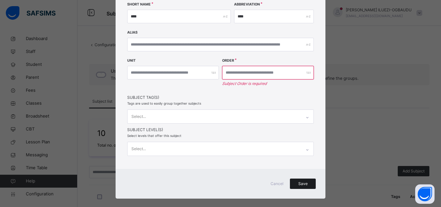
click at [298, 181] on span "Save" at bounding box center [302, 184] width 16 height 6
click at [306, 73] on div at bounding box center [268, 73] width 92 height 14
click at [306, 72] on div at bounding box center [268, 73] width 92 height 14
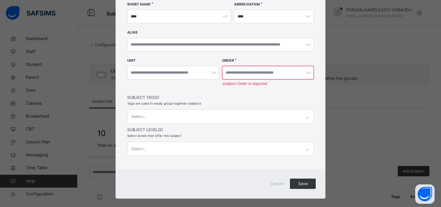
click at [306, 72] on div at bounding box center [268, 73] width 92 height 14
click at [306, 71] on div at bounding box center [268, 73] width 92 height 14
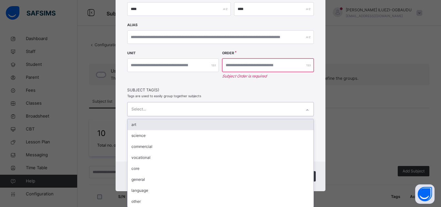
click at [305, 116] on div "Select..." at bounding box center [220, 109] width 186 height 14
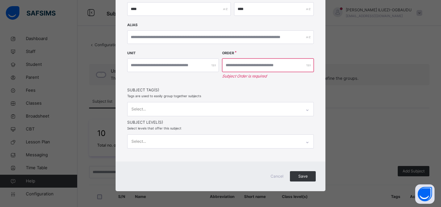
scroll to position [110, 0]
click at [309, 79] on div "Unit Order Subject Order is required" at bounding box center [220, 69] width 186 height 35
click at [306, 67] on div at bounding box center [268, 66] width 92 height 14
click at [306, 65] on div at bounding box center [268, 66] width 92 height 14
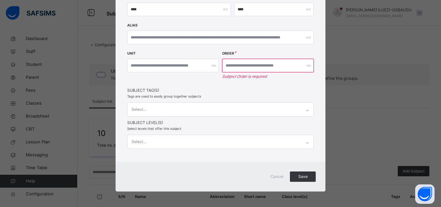
click at [305, 64] on div at bounding box center [268, 66] width 92 height 14
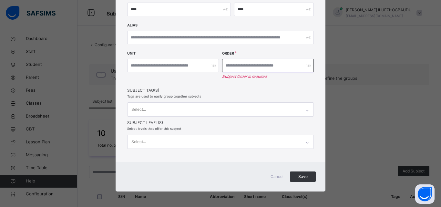
click at [225, 67] on input "number" at bounding box center [268, 66] width 92 height 14
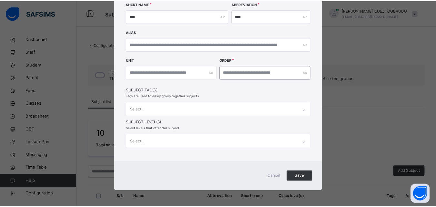
scroll to position [103, 0]
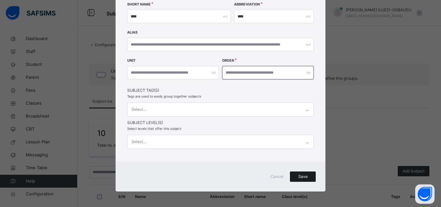
type input "*"
click at [301, 175] on span "Save" at bounding box center [302, 176] width 16 height 6
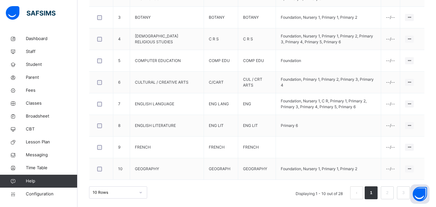
scroll to position [247, 0]
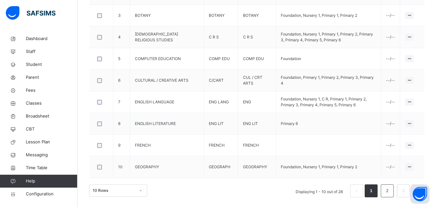
click at [390, 190] on link "2" at bounding box center [387, 190] width 6 height 8
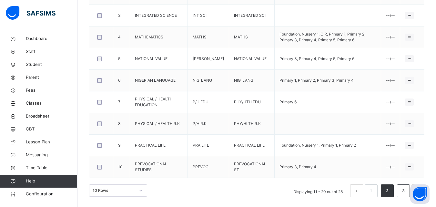
click at [405, 190] on link "3" at bounding box center [403, 190] width 6 height 8
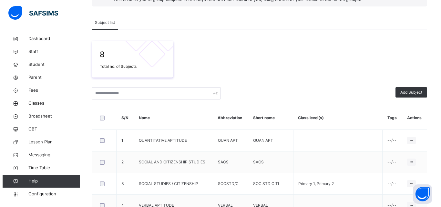
scroll to position [8, 0]
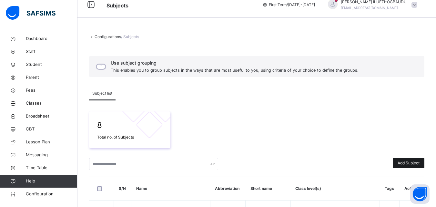
click at [411, 162] on span "Add Subject" at bounding box center [408, 163] width 22 height 6
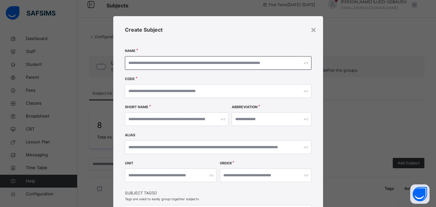
click at [131, 64] on input "text" at bounding box center [218, 63] width 186 height 14
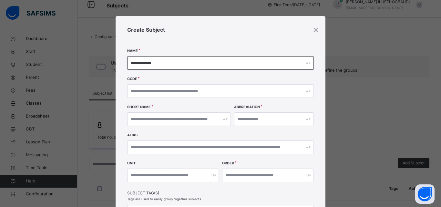
type input "**********"
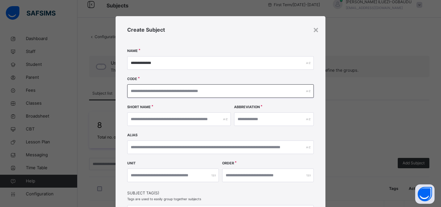
click at [134, 94] on input "text" at bounding box center [220, 91] width 186 height 14
type input "***"
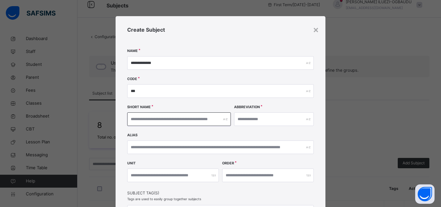
click at [134, 120] on input "text" at bounding box center [179, 119] width 104 height 14
type input "***"
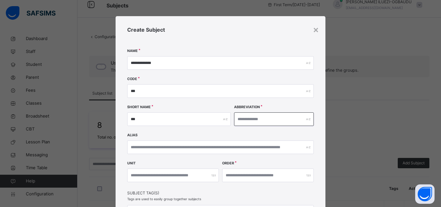
click at [236, 116] on input "text" at bounding box center [274, 119] width 80 height 14
type input "*"
type input "***"
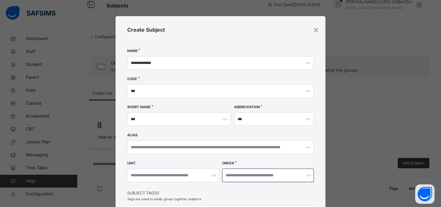
click at [236, 175] on input "number" at bounding box center [268, 175] width 92 height 14
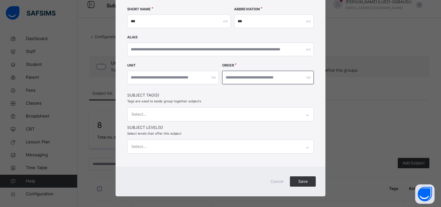
scroll to position [103, 0]
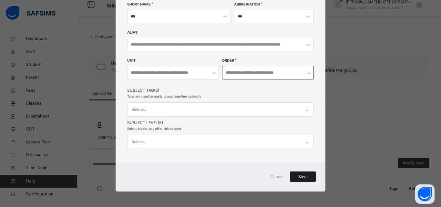
type input "*"
click at [302, 175] on span "Save" at bounding box center [302, 176] width 16 height 6
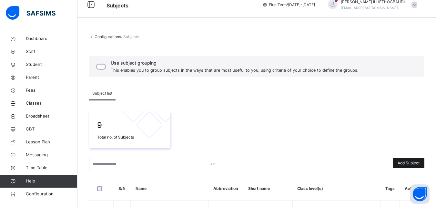
click at [407, 165] on span "Add Subject" at bounding box center [408, 163] width 22 height 6
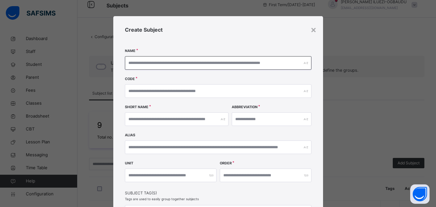
click at [130, 64] on input "text" at bounding box center [218, 63] width 186 height 14
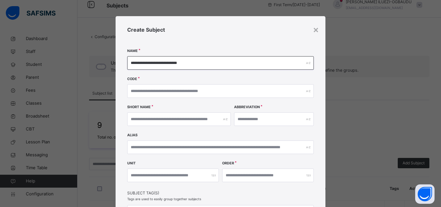
type input "**********"
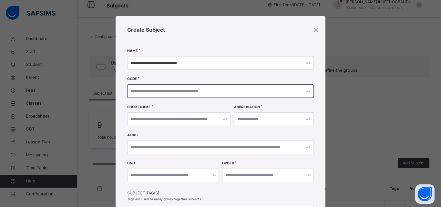
click at [132, 92] on input "text" at bounding box center [220, 91] width 186 height 14
type input "***"
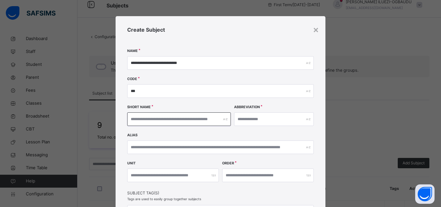
click at [134, 118] on input "text" at bounding box center [179, 119] width 104 height 14
type input "***"
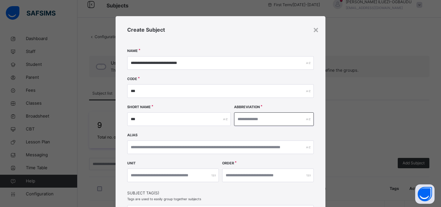
click at [241, 118] on input "text" at bounding box center [274, 119] width 80 height 14
type input "***"
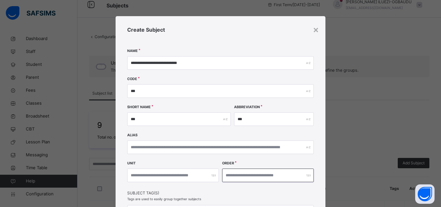
click at [229, 175] on input "number" at bounding box center [268, 175] width 92 height 14
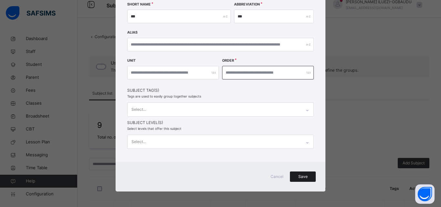
type input "*"
click at [296, 174] on span "Save" at bounding box center [302, 176] width 16 height 6
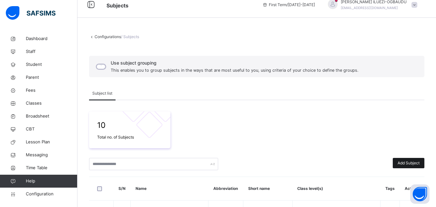
click at [409, 161] on span "Add Subject" at bounding box center [408, 163] width 22 height 6
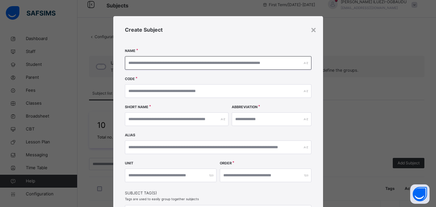
click at [130, 62] on input "text" at bounding box center [218, 63] width 186 height 14
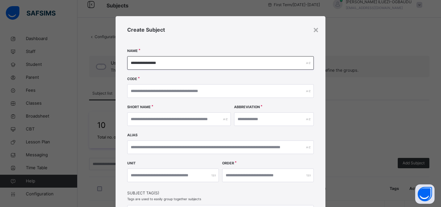
type input "**********"
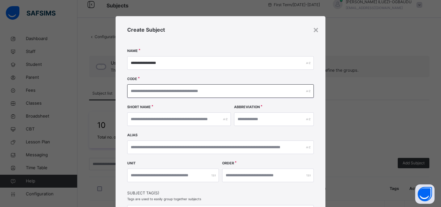
click at [134, 92] on input "text" at bounding box center [220, 91] width 186 height 14
type input "***"
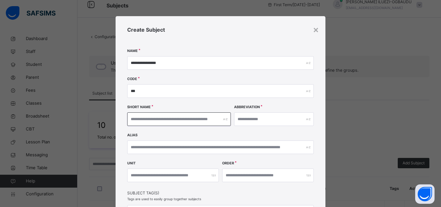
click at [141, 121] on input "text" at bounding box center [179, 119] width 104 height 14
type input "**"
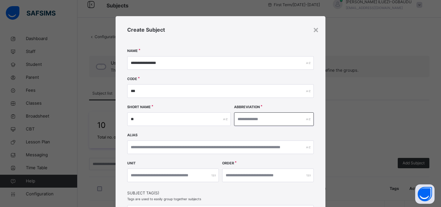
click at [247, 118] on input "text" at bounding box center [274, 119] width 80 height 14
type input "**"
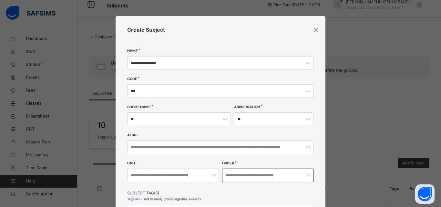
click at [233, 170] on input "number" at bounding box center [268, 175] width 92 height 14
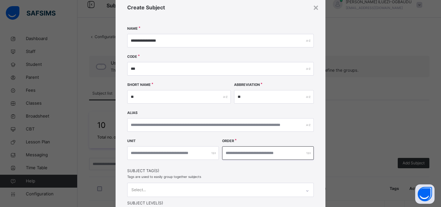
scroll to position [82, 0]
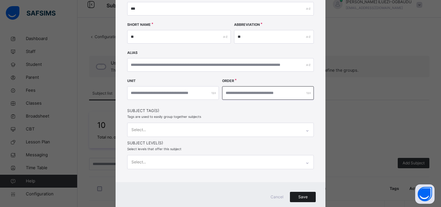
type input "*"
click at [300, 195] on span "Save" at bounding box center [302, 197] width 16 height 6
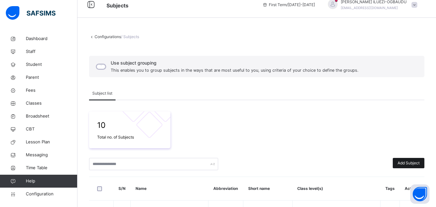
click at [402, 164] on span "Add Subject" at bounding box center [408, 163] width 22 height 6
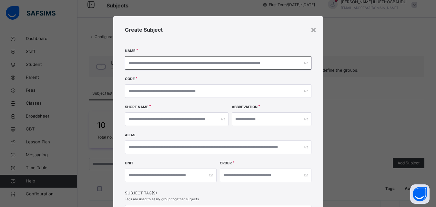
click at [130, 60] on input "text" at bounding box center [218, 63] width 186 height 14
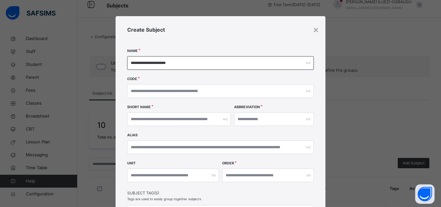
type input "**********"
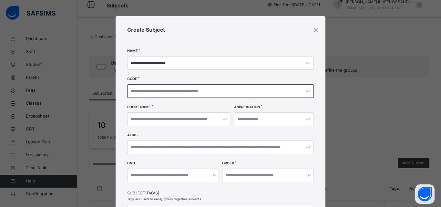
click at [132, 92] on input "text" at bounding box center [220, 91] width 186 height 14
type input "***"
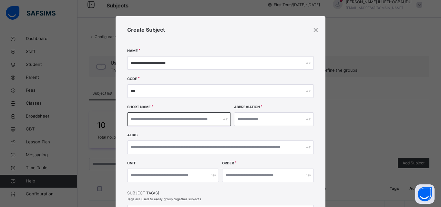
click at [135, 119] on input "text" at bounding box center [179, 119] width 104 height 14
type input "***"
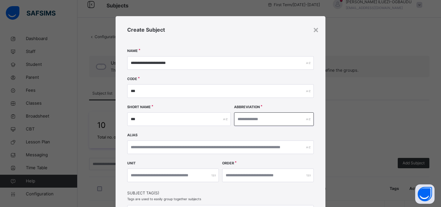
click at [243, 119] on input "text" at bounding box center [274, 119] width 80 height 14
type input "*"
type input "***"
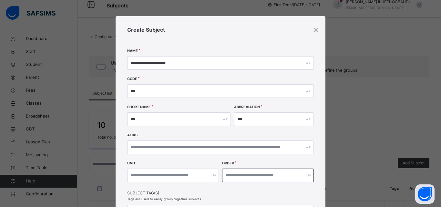
click at [225, 174] on input "number" at bounding box center [268, 175] width 92 height 14
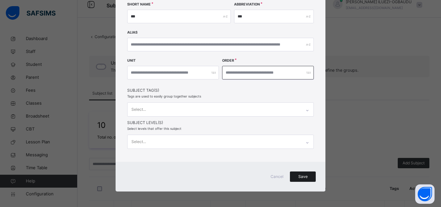
type input "*"
click at [297, 177] on span "Save" at bounding box center [302, 176] width 16 height 6
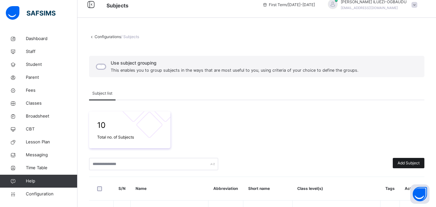
click at [413, 162] on span "Add Subject" at bounding box center [408, 163] width 22 height 6
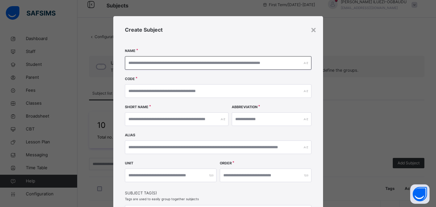
click at [128, 61] on input "text" at bounding box center [218, 63] width 186 height 14
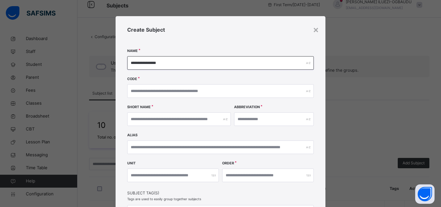
type input "**********"
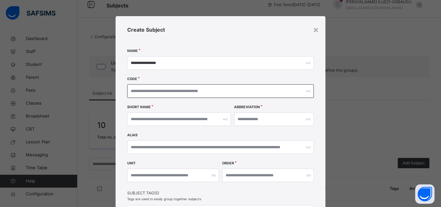
click at [135, 89] on input "text" at bounding box center [220, 91] width 186 height 14
type input "***"
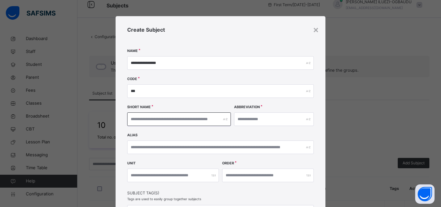
click at [148, 119] on input "text" at bounding box center [179, 119] width 104 height 14
type input "**"
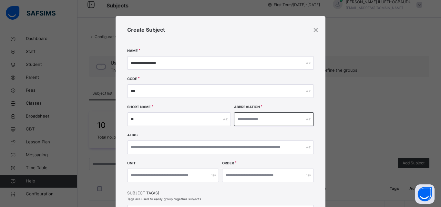
click at [240, 120] on input "text" at bounding box center [274, 119] width 80 height 14
type input "**"
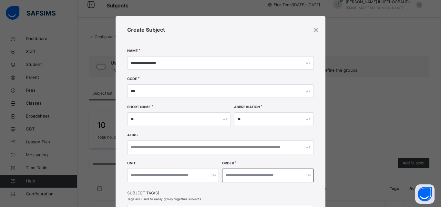
click at [227, 175] on input "number" at bounding box center [268, 175] width 92 height 14
type input "*"
click at [322, 200] on div "**********" at bounding box center [220, 140] width 210 height 248
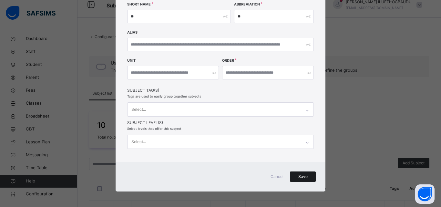
click at [298, 174] on span "Save" at bounding box center [302, 176] width 16 height 6
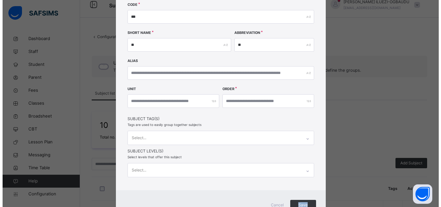
scroll to position [64, 0]
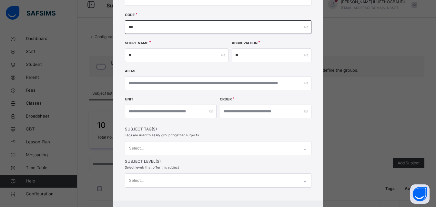
click at [134, 27] on input "***" at bounding box center [218, 27] width 186 height 14
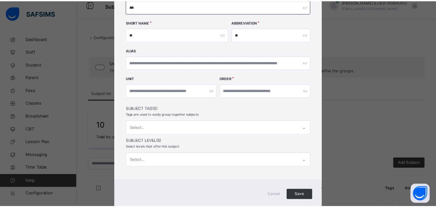
scroll to position [103, 0]
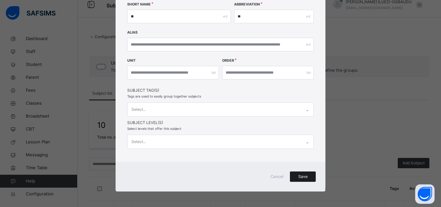
type input "***"
click at [302, 175] on span "Save" at bounding box center [302, 176] width 16 height 6
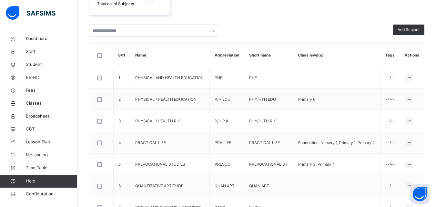
scroll to position [171, 0]
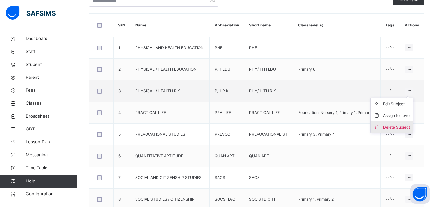
click at [397, 124] on div "Delete Subject" at bounding box center [396, 127] width 27 height 6
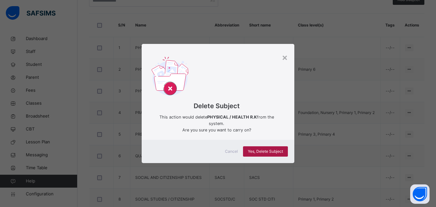
click at [269, 148] on span "Yes, Delete Subject" at bounding box center [265, 151] width 35 height 6
click at [269, 147] on div "Yes, Delete Subject" at bounding box center [265, 151] width 45 height 10
click at [284, 61] on div "×" at bounding box center [285, 57] width 6 height 14
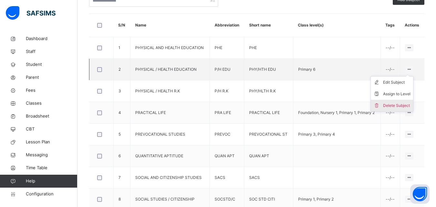
click at [401, 104] on div "Delete Subject" at bounding box center [396, 105] width 27 height 6
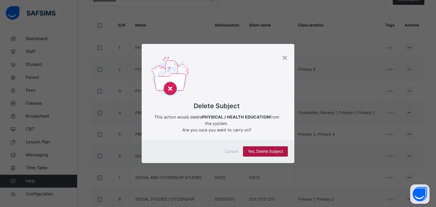
click at [259, 151] on span "Yes, Delete Subject" at bounding box center [265, 151] width 35 height 6
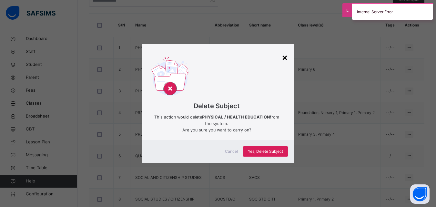
click at [285, 57] on div "×" at bounding box center [285, 57] width 6 height 14
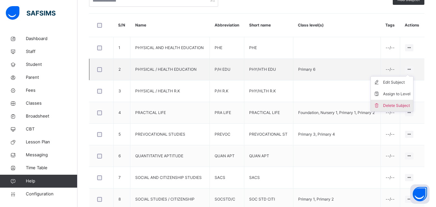
click at [398, 102] on li "Delete Subject" at bounding box center [392, 106] width 42 height 12
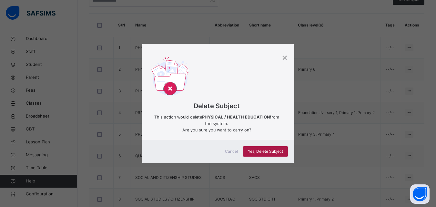
click at [261, 152] on span "Yes, Delete Subject" at bounding box center [265, 151] width 35 height 6
click at [285, 57] on div "×" at bounding box center [285, 57] width 6 height 14
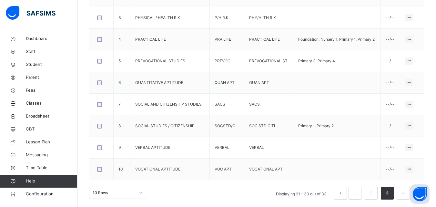
scroll to position [247, 0]
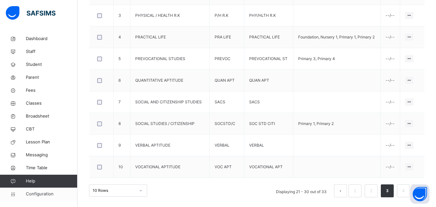
click at [32, 194] on span "Configuration" at bounding box center [51, 194] width 51 height 6
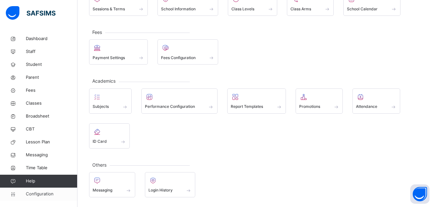
scroll to position [62, 0]
click at [126, 101] on div at bounding box center [110, 97] width 35 height 10
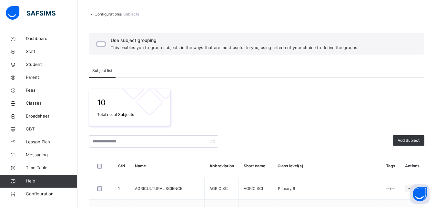
scroll to position [8, 0]
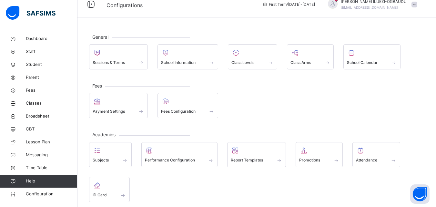
scroll to position [62, 0]
